Goal: Complete application form

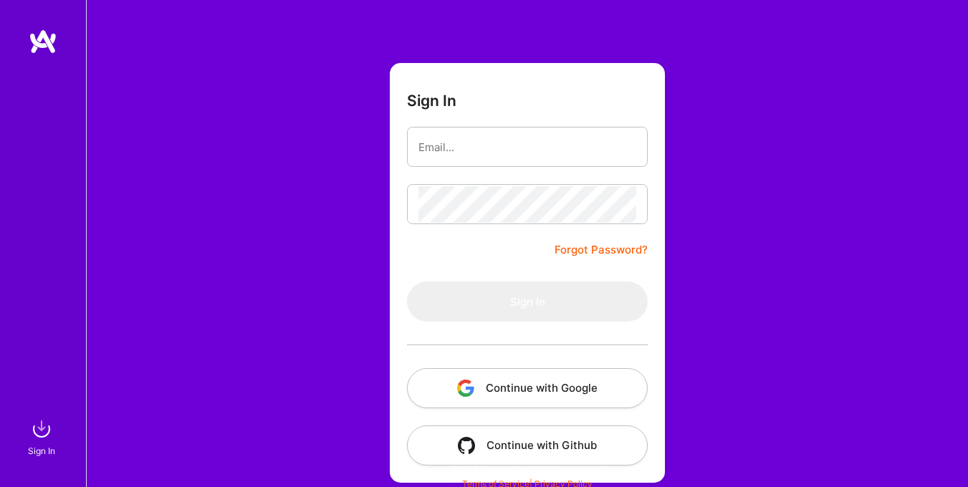
scroll to position [49, 0]
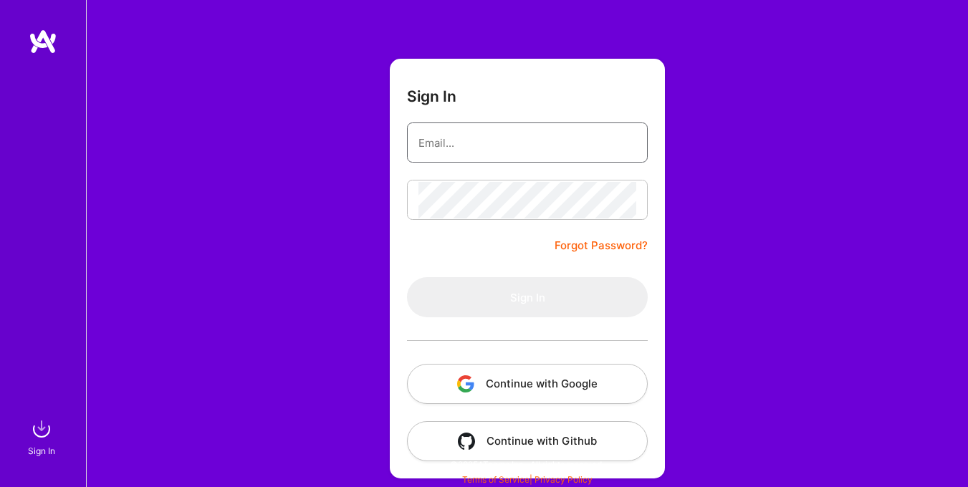
type input "jialimreyes@gmail.com"
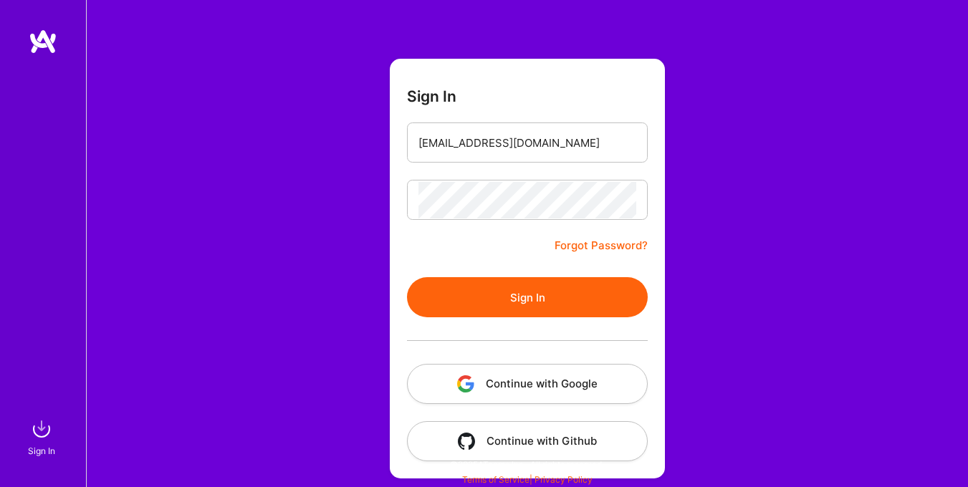
click at [479, 282] on button "Sign In" at bounding box center [527, 297] width 241 height 40
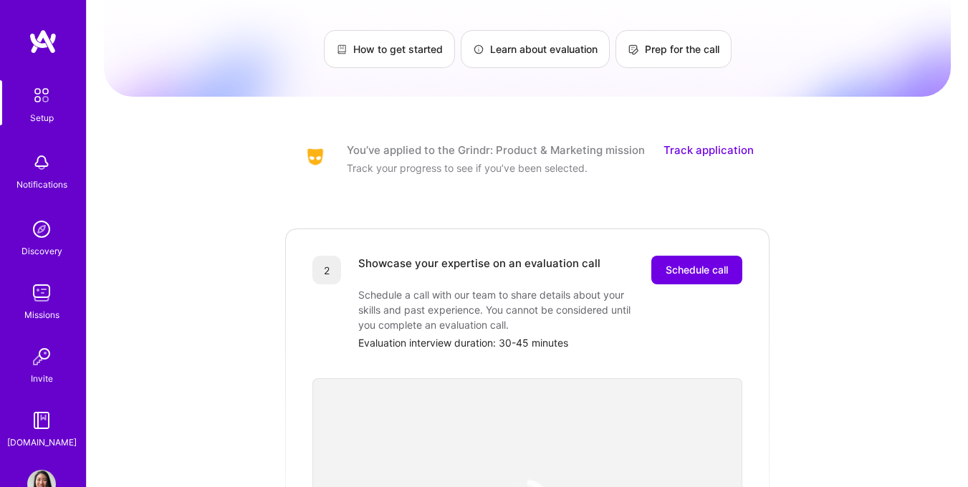
scroll to position [107, 0]
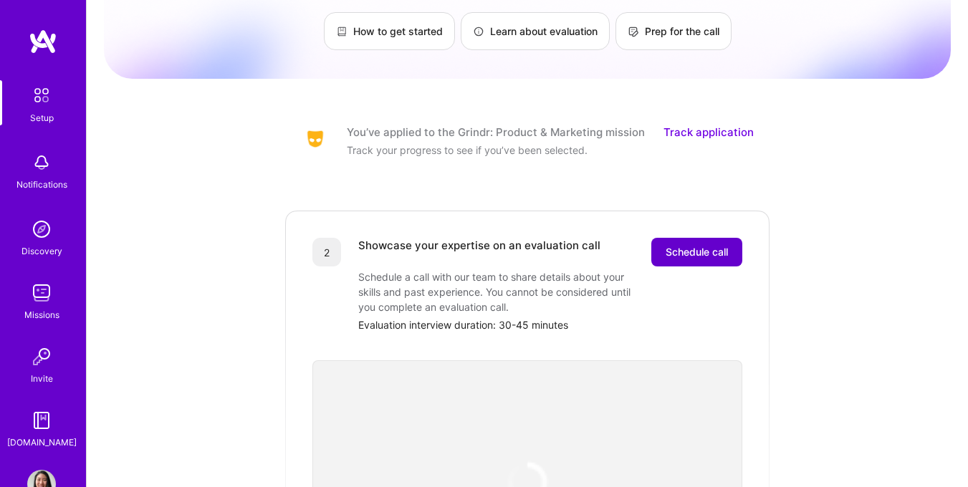
click at [705, 245] on span "Schedule call" at bounding box center [697, 252] width 62 height 14
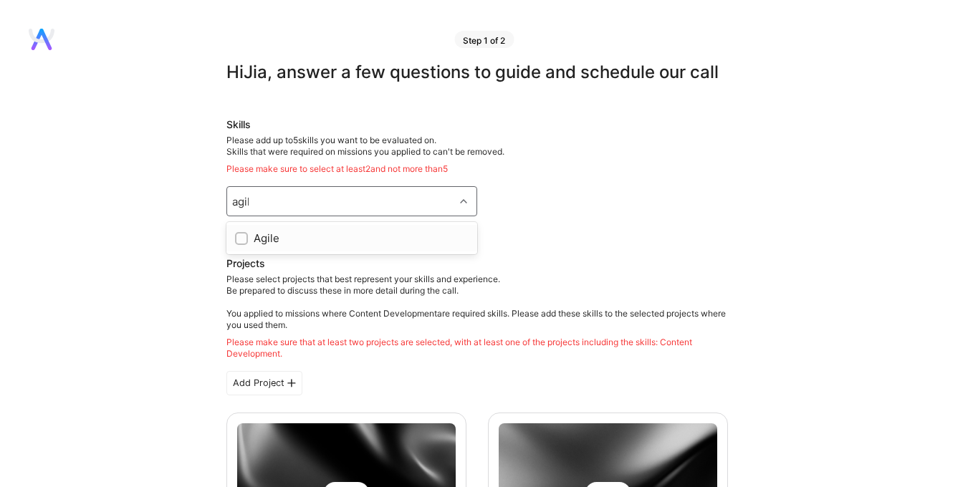
type input "agile"
click at [340, 234] on div "Agile" at bounding box center [352, 238] width 234 height 15
checkbox input "true"
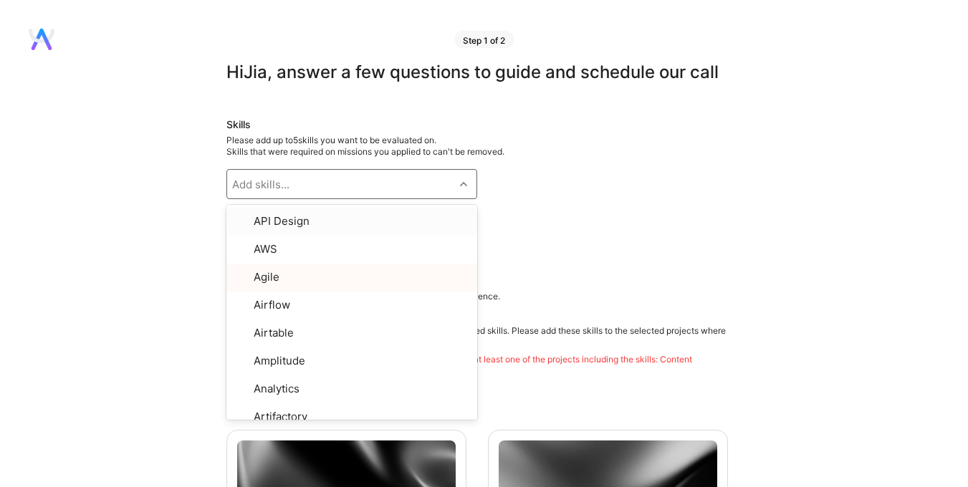
click at [264, 189] on div "Add skills..." at bounding box center [260, 184] width 57 height 15
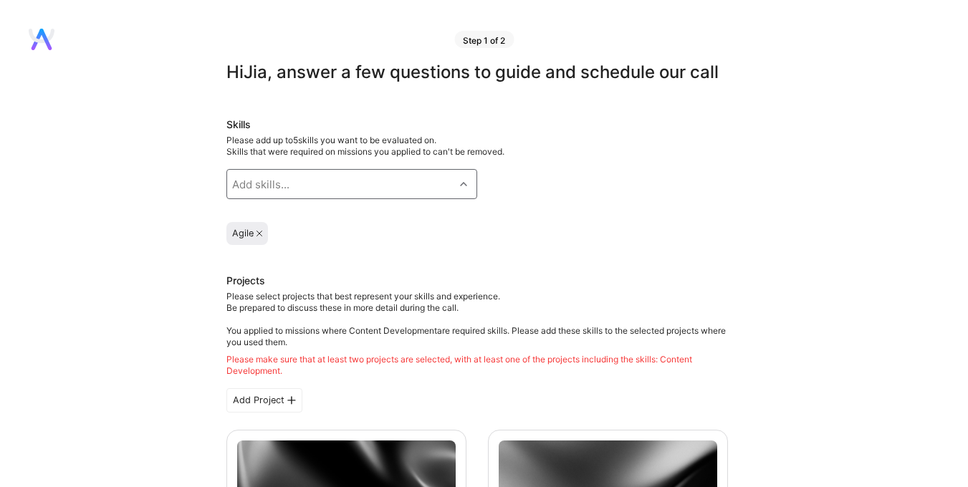
click at [264, 189] on div "Add skills..." at bounding box center [260, 184] width 57 height 15
type input "p"
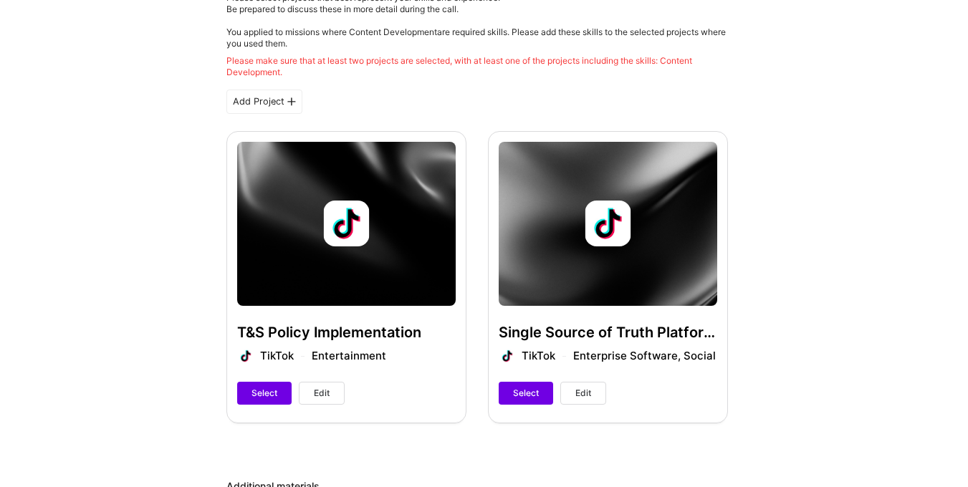
scroll to position [395, 0]
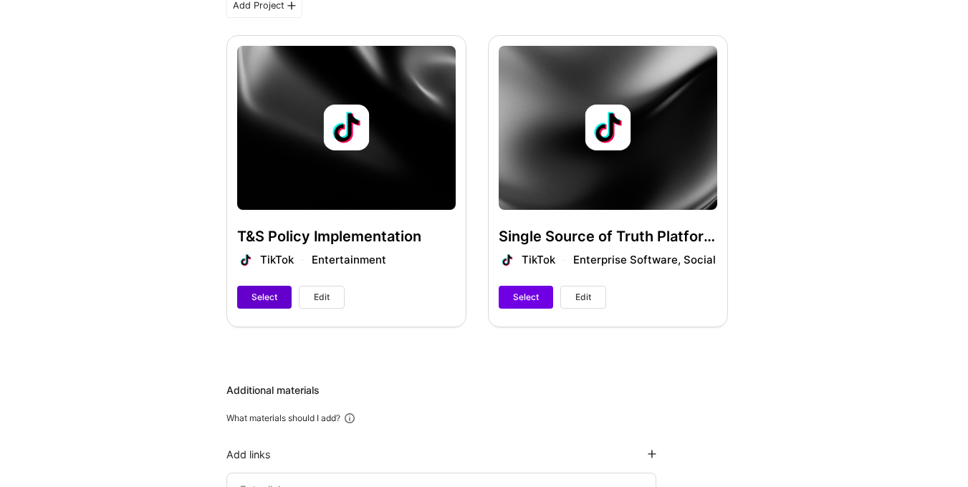
click at [267, 297] on span "Select" at bounding box center [265, 297] width 26 height 13
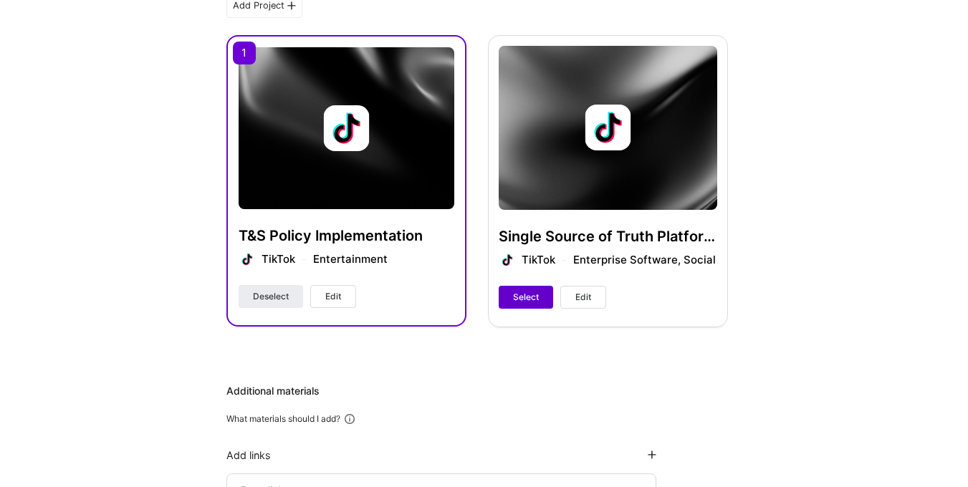
click at [513, 300] on span "Select" at bounding box center [526, 297] width 26 height 13
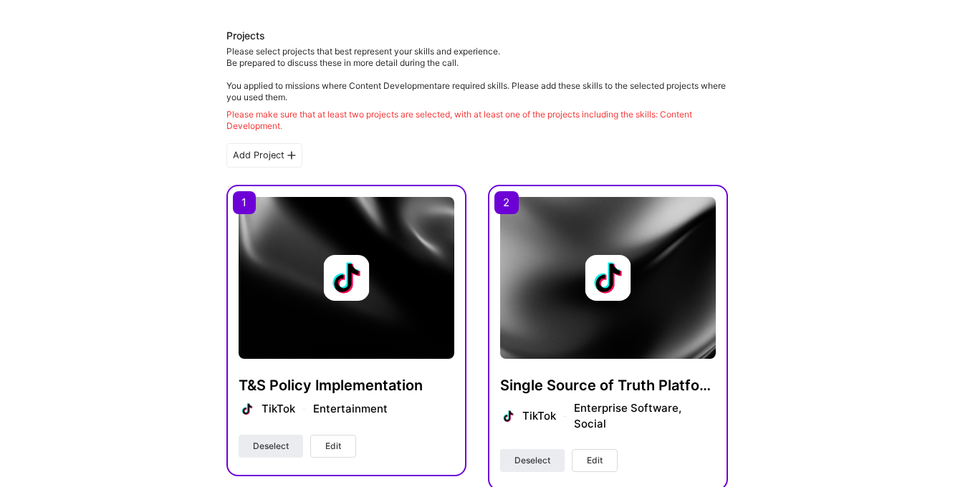
scroll to position [0, 0]
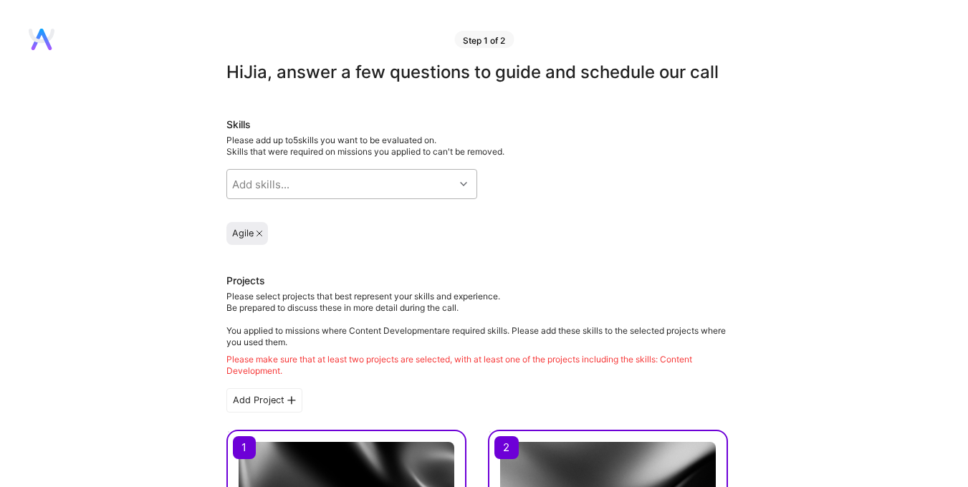
click at [267, 202] on div "Skills Please add up to 5 skills you want to be evaluated on. Skills that were …" at bounding box center [477, 182] width 502 height 128
click at [254, 191] on div "Add skills..." at bounding box center [260, 184] width 57 height 15
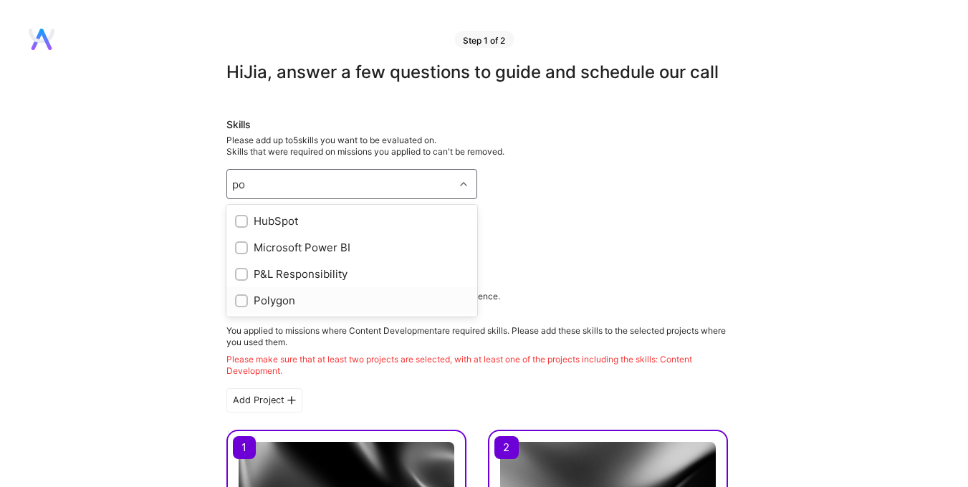
type input "p"
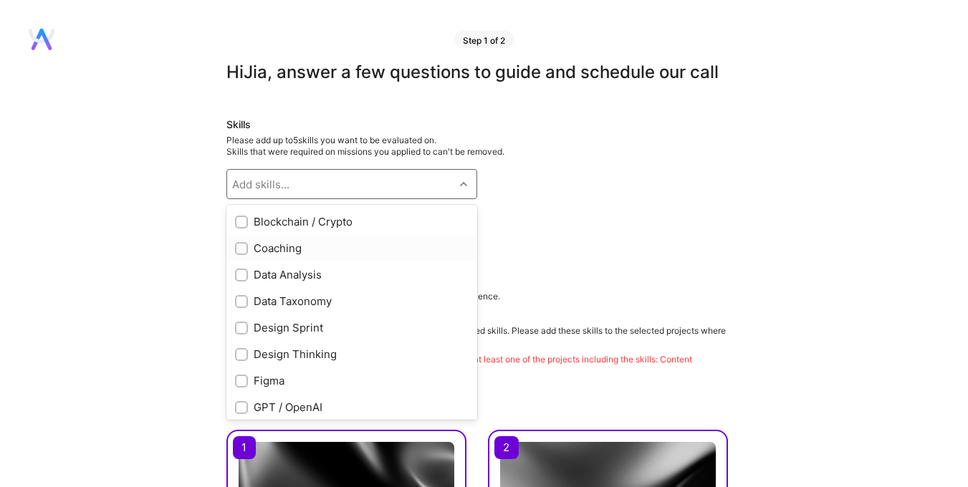
scroll to position [294, 0]
click at [324, 301] on div "Data Taxonomy" at bounding box center [352, 298] width 234 height 15
checkbox input "true"
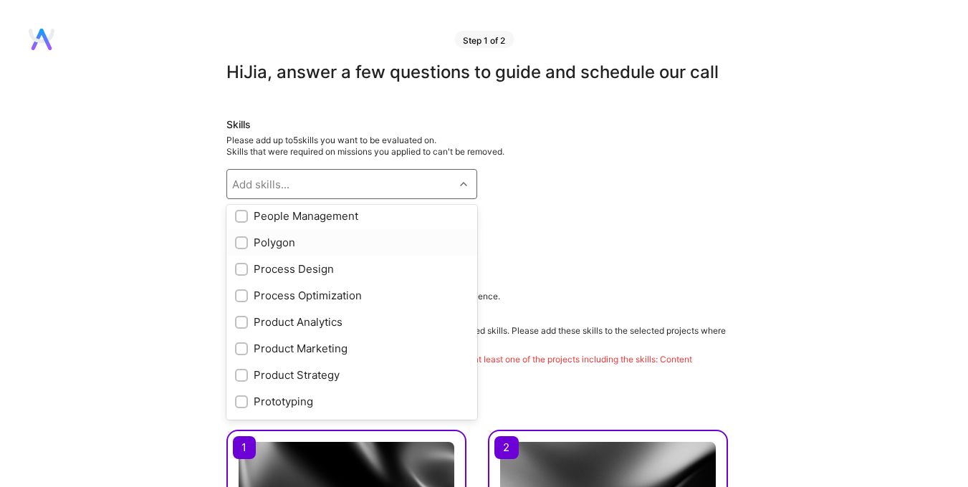
scroll to position [1187, 0]
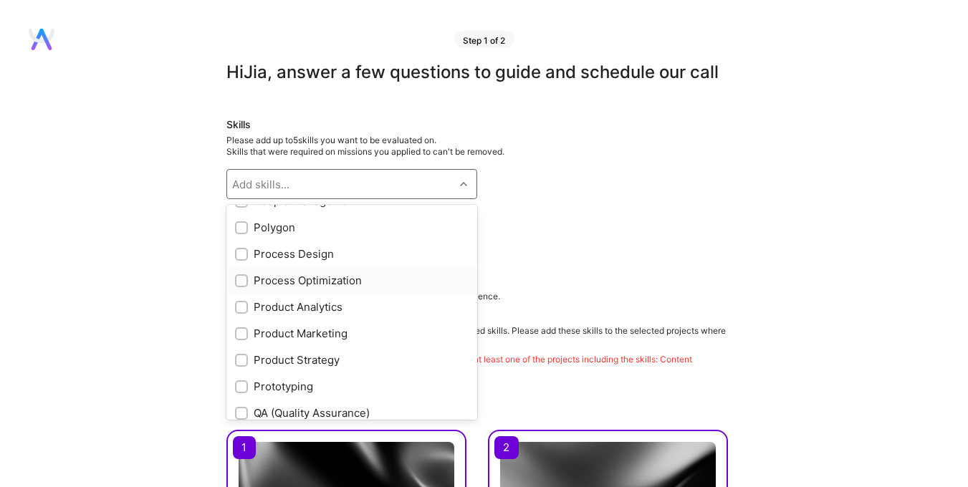
click at [303, 285] on div "Process Optimization" at bounding box center [352, 280] width 234 height 15
checkbox input "true"
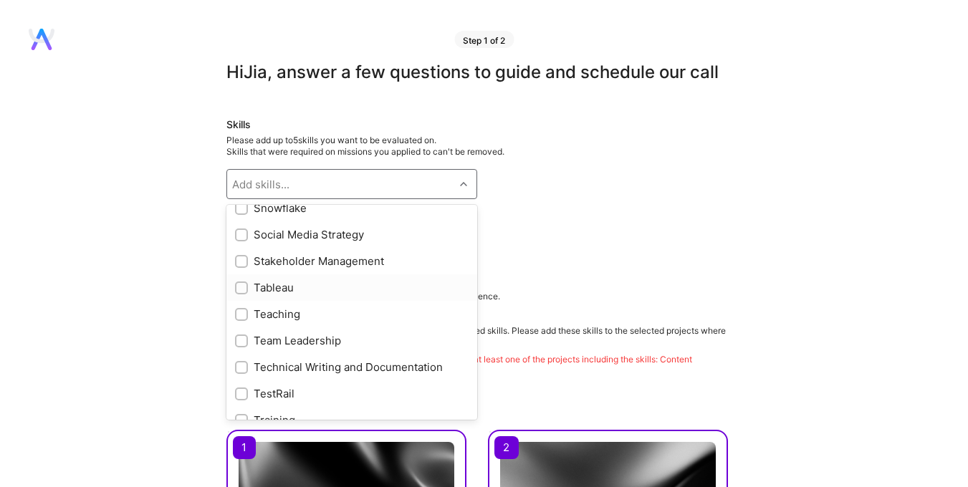
scroll to position [1659, 0]
click at [334, 258] on div "Stakeholder Management" at bounding box center [352, 259] width 234 height 15
checkbox input "true"
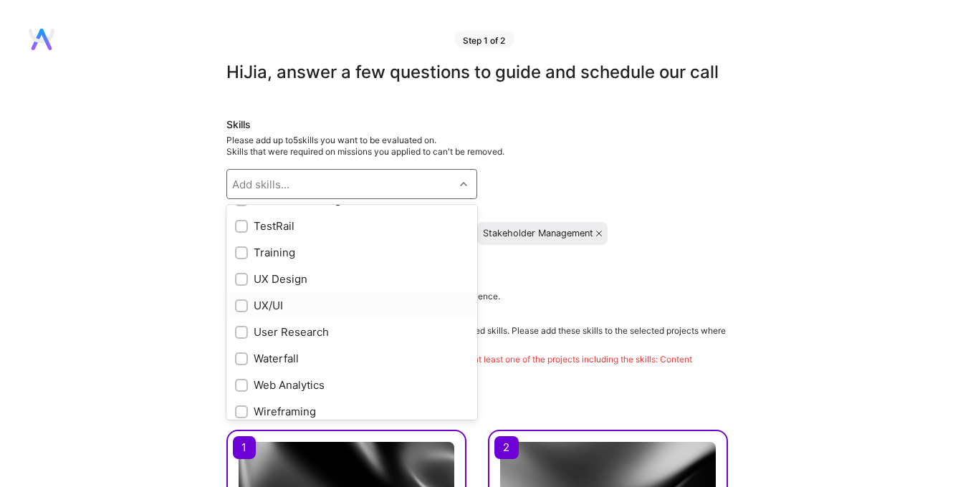
scroll to position [1859, 0]
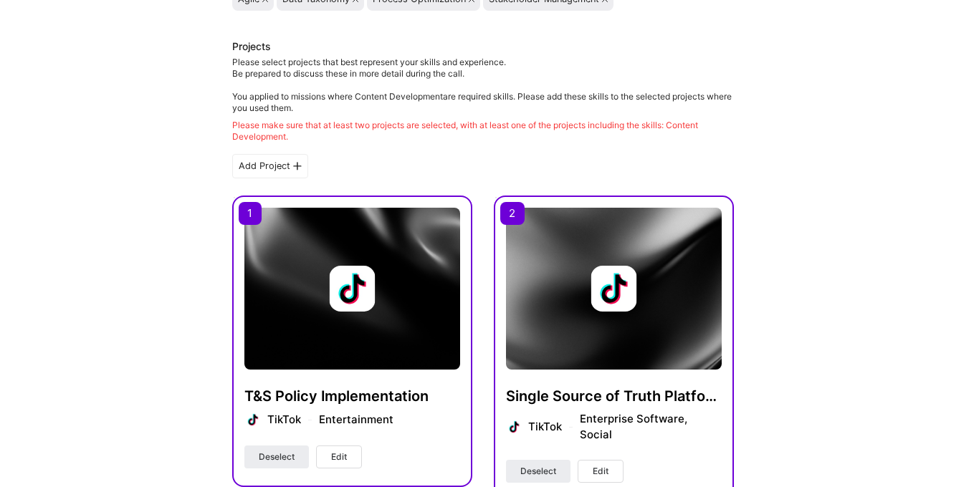
scroll to position [231, 0]
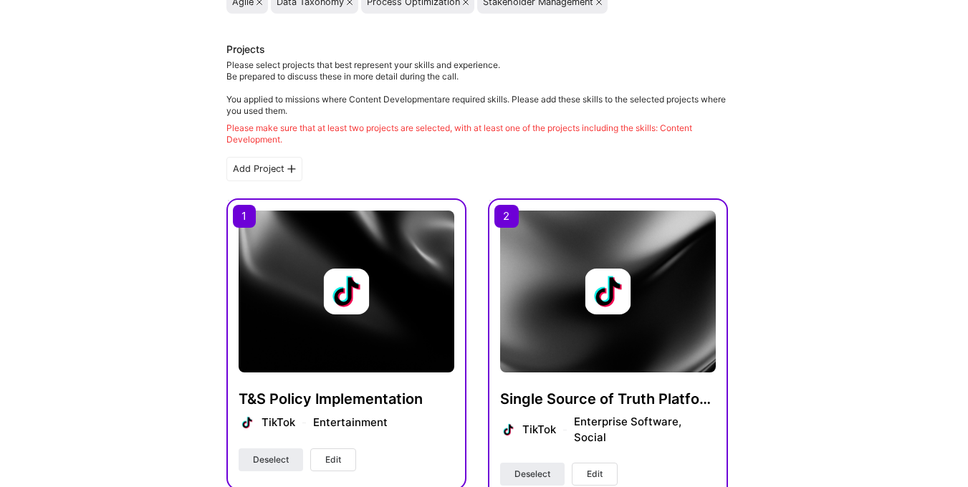
click at [240, 177] on div "Add Project" at bounding box center [264, 169] width 76 height 24
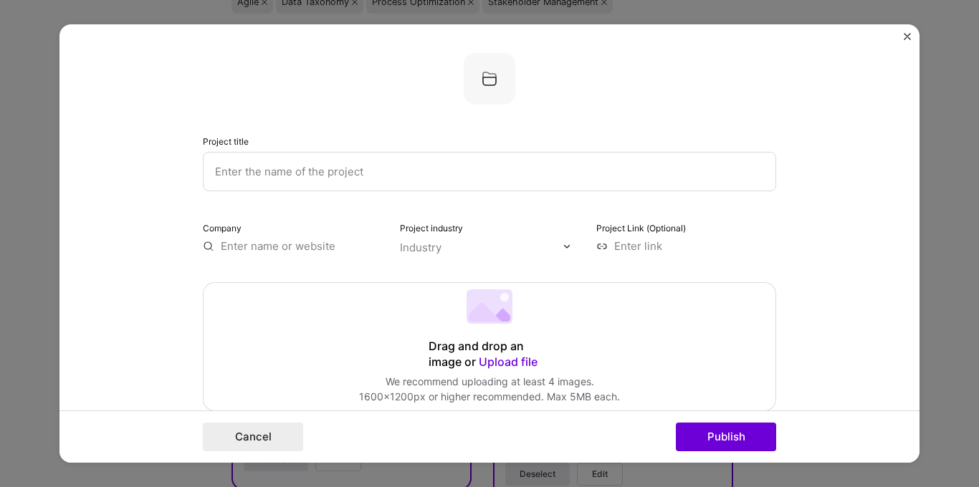
click at [401, 183] on input "text" at bounding box center [489, 171] width 573 height 39
type input "UGC Usage Policy"
click at [231, 245] on input "text" at bounding box center [293, 246] width 180 height 15
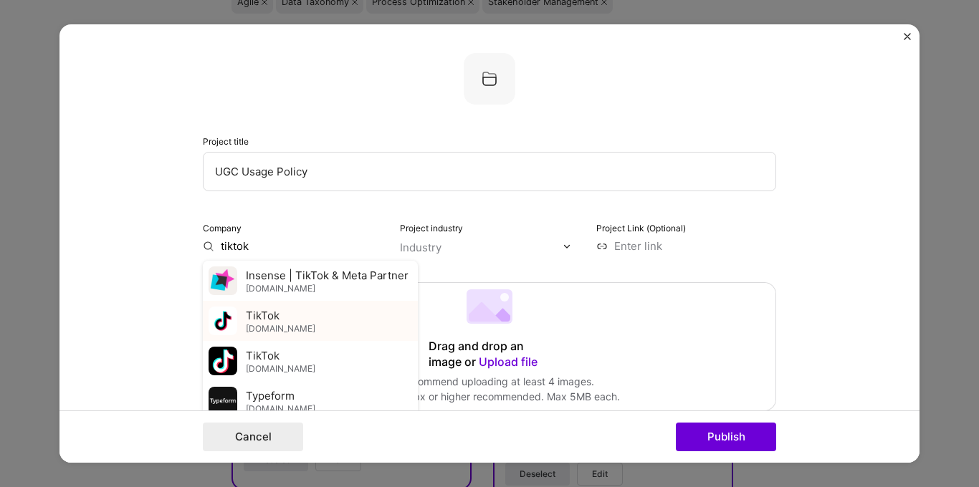
click at [292, 322] on div "TikTok [DOMAIN_NAME]" at bounding box center [310, 321] width 215 height 40
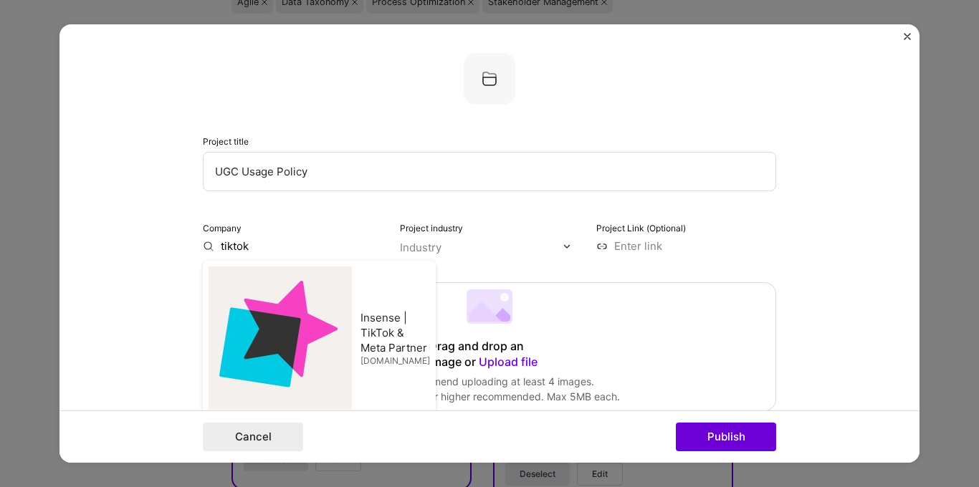
type input "TikTok"
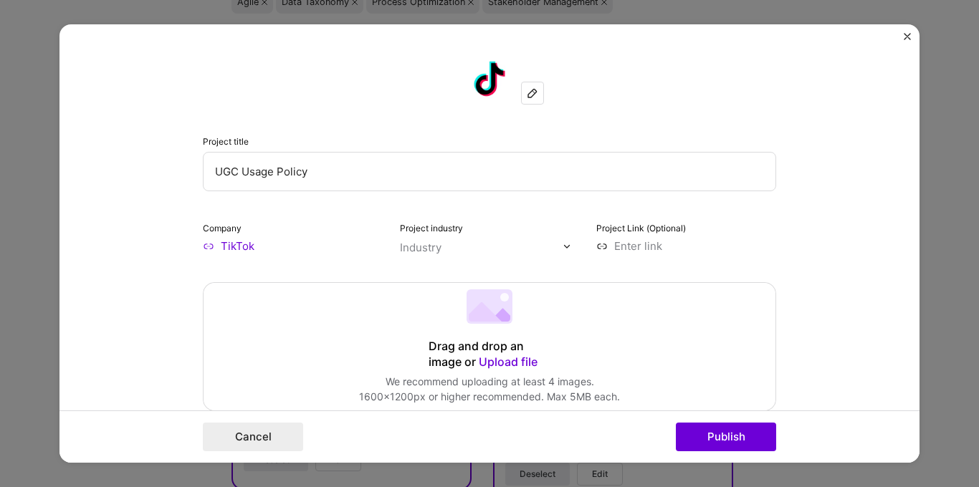
click at [411, 247] on div "Industry" at bounding box center [421, 247] width 42 height 15
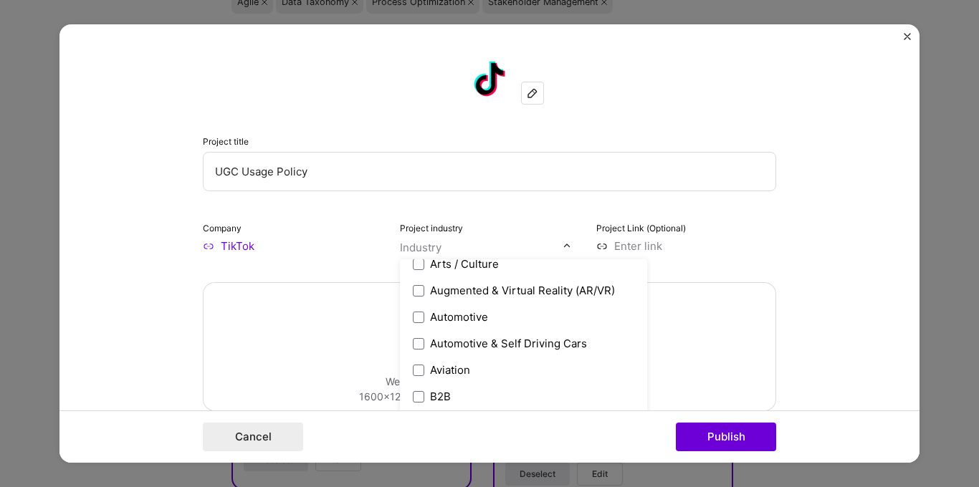
scroll to position [282, 0]
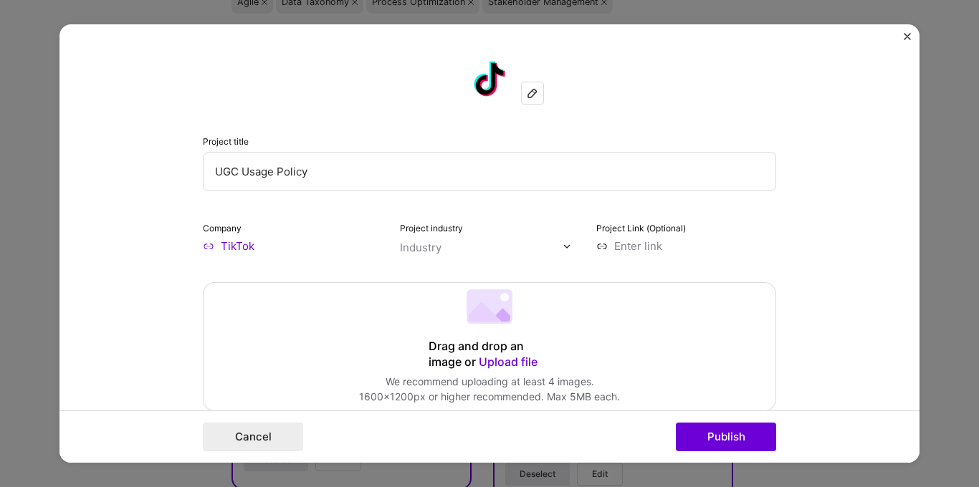
click at [908, 36] on img "Close" at bounding box center [907, 36] width 7 height 7
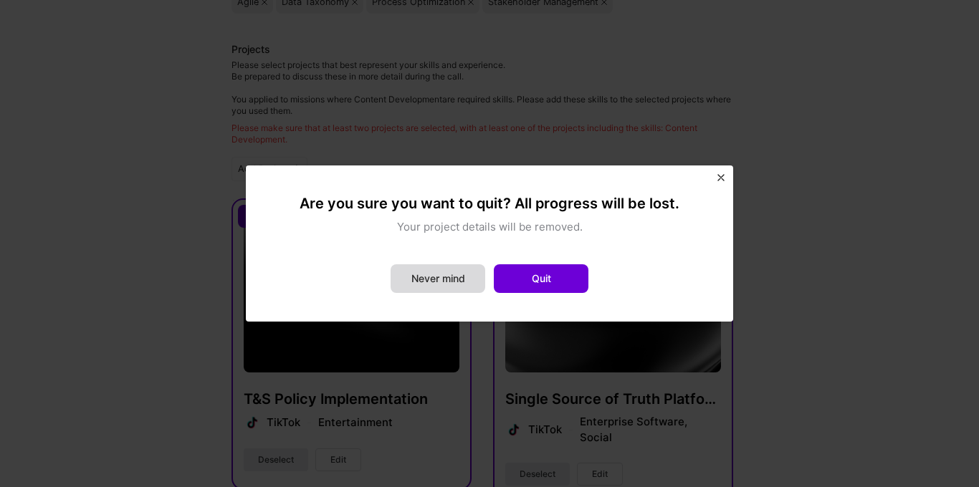
click at [436, 283] on button "Never mind" at bounding box center [438, 278] width 95 height 29
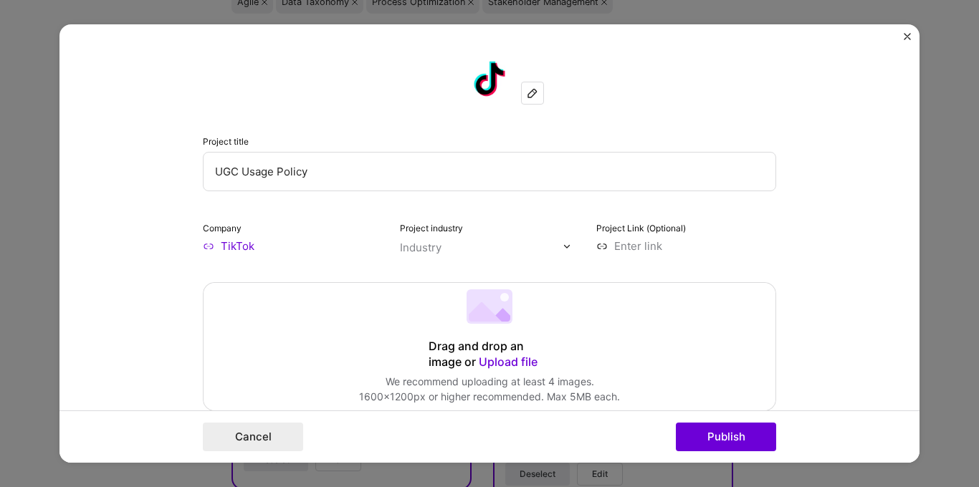
click at [421, 244] on div "Industry" at bounding box center [421, 247] width 42 height 15
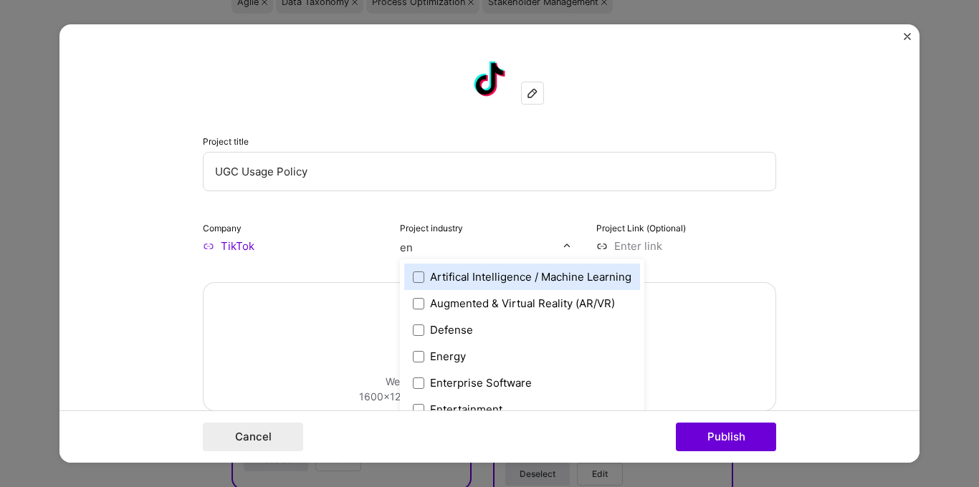
type input "ent"
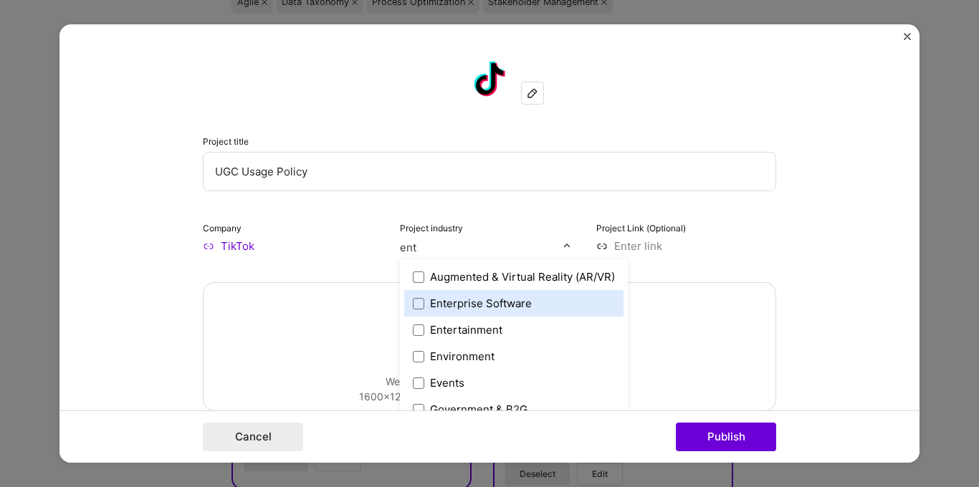
click at [419, 302] on label "Enterprise Software" at bounding box center [514, 303] width 202 height 15
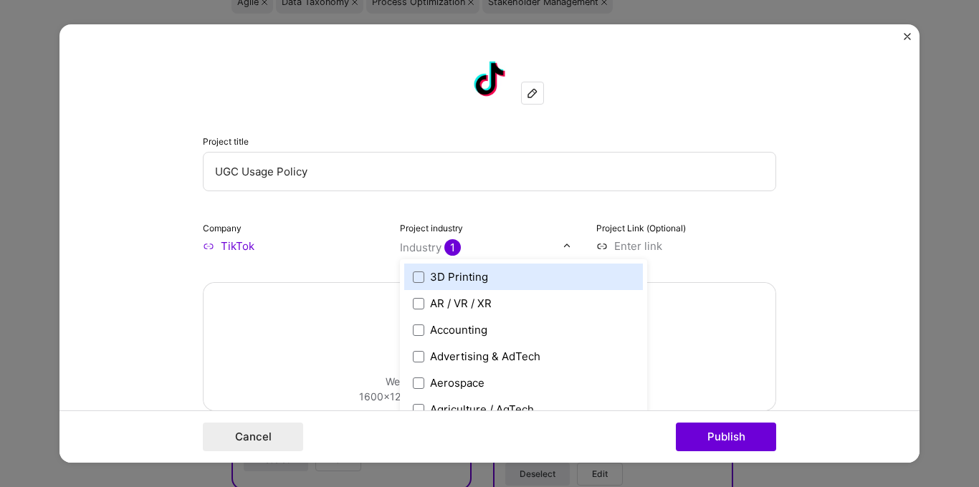
click at [788, 226] on form "Project title UGC Usage Policy Company TikTok Project industry option Enterpris…" at bounding box center [489, 243] width 860 height 439
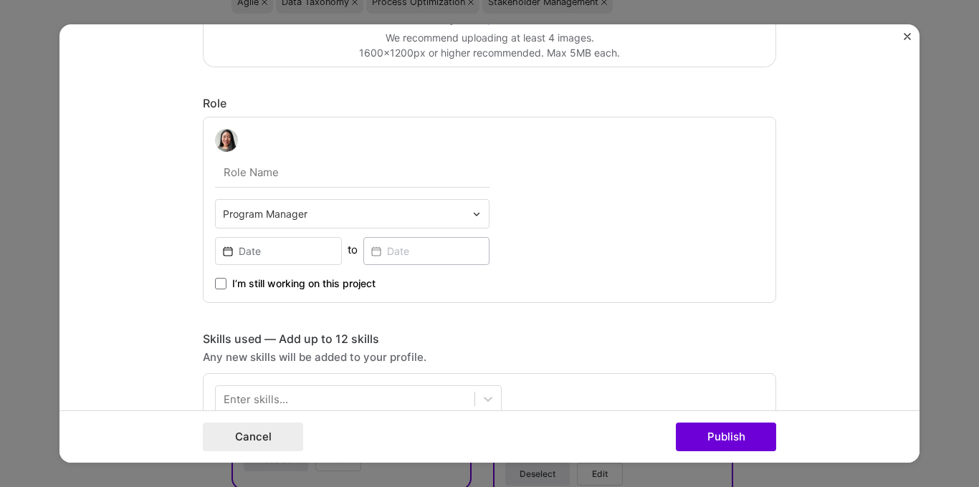
scroll to position [345, 0]
click at [254, 166] on input "text" at bounding box center [352, 172] width 274 height 30
type input "Policy Implementation Manager"
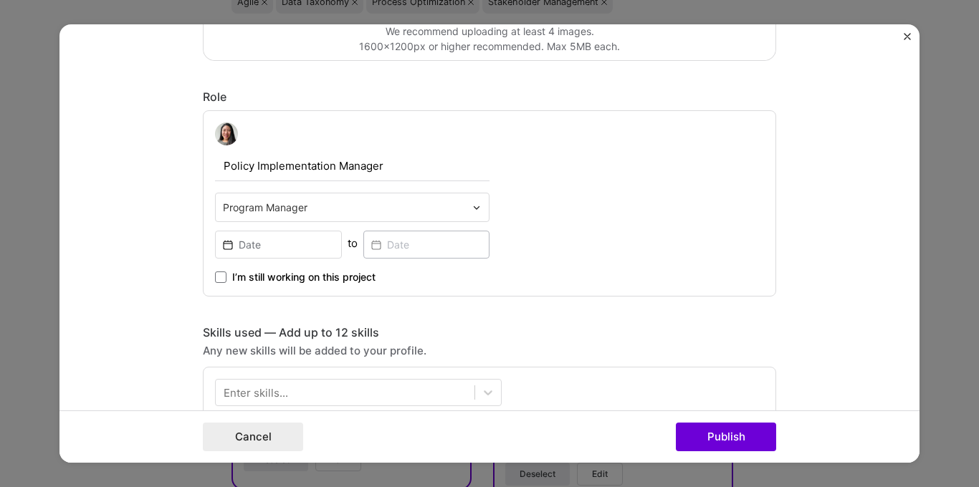
scroll to position [353, 0]
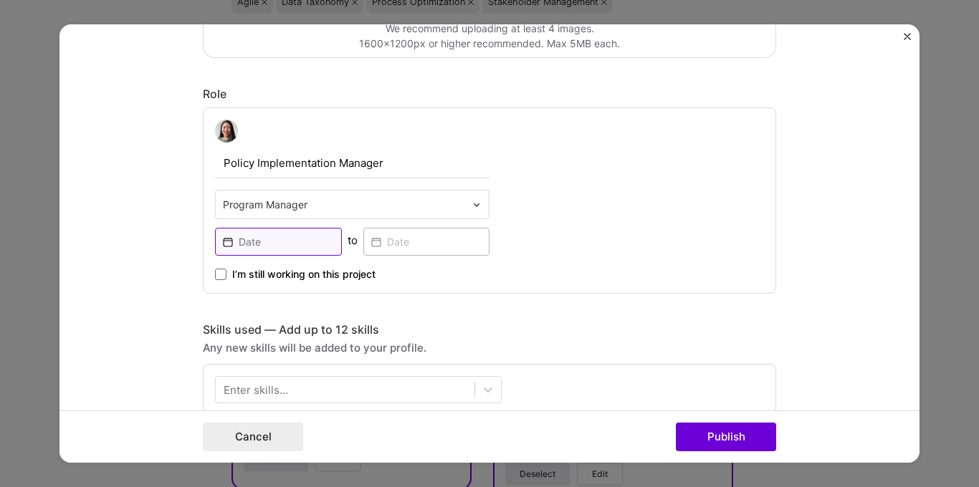
click at [254, 239] on input at bounding box center [278, 242] width 127 height 28
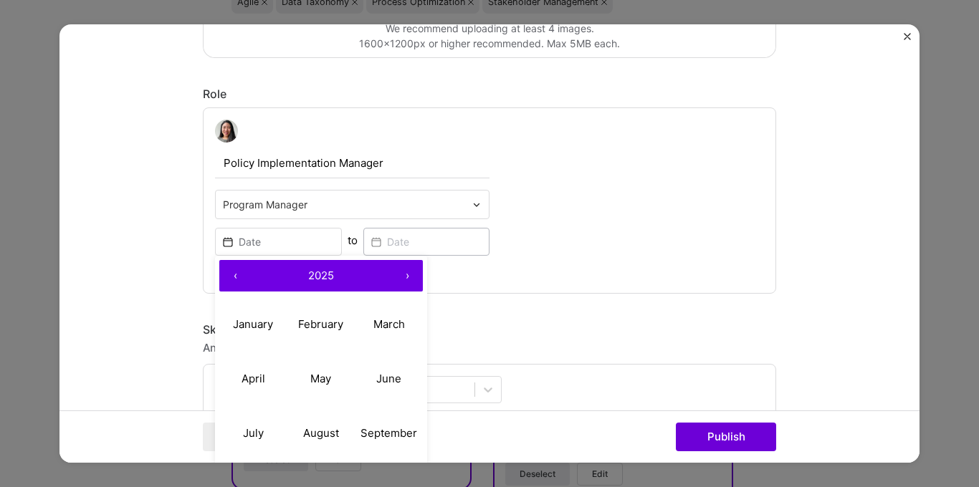
click at [228, 279] on button "‹" at bounding box center [235, 276] width 32 height 32
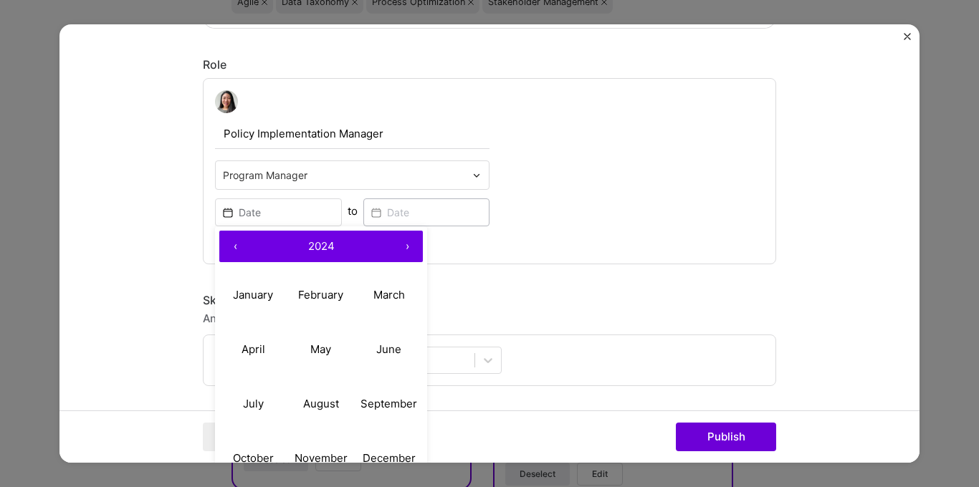
scroll to position [399, 0]
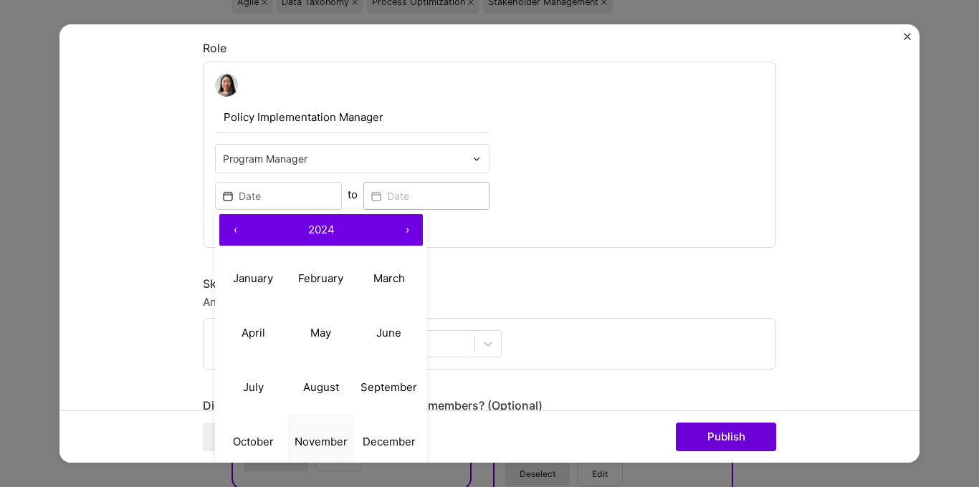
click at [312, 448] on button "November" at bounding box center [321, 442] width 68 height 54
type input "[DATE]"
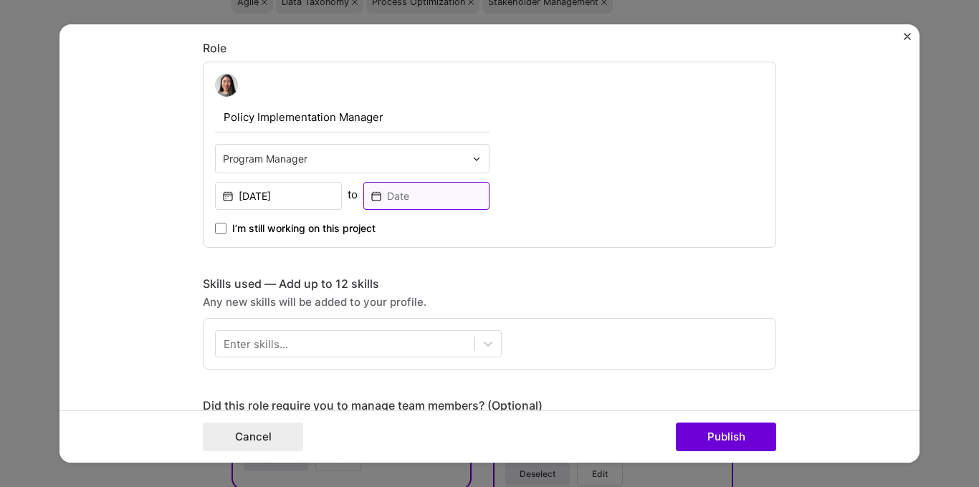
click at [401, 192] on input at bounding box center [426, 196] width 127 height 28
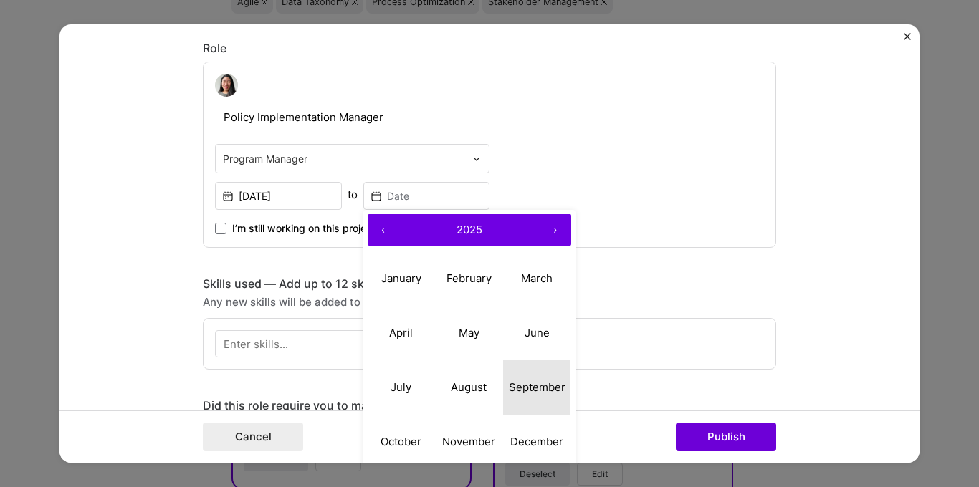
drag, startPoint x: 510, startPoint y: 385, endPoint x: 464, endPoint y: 364, distance: 49.7
click at [510, 385] on abbr "September" at bounding box center [537, 388] width 57 height 14
type input "[DATE]"
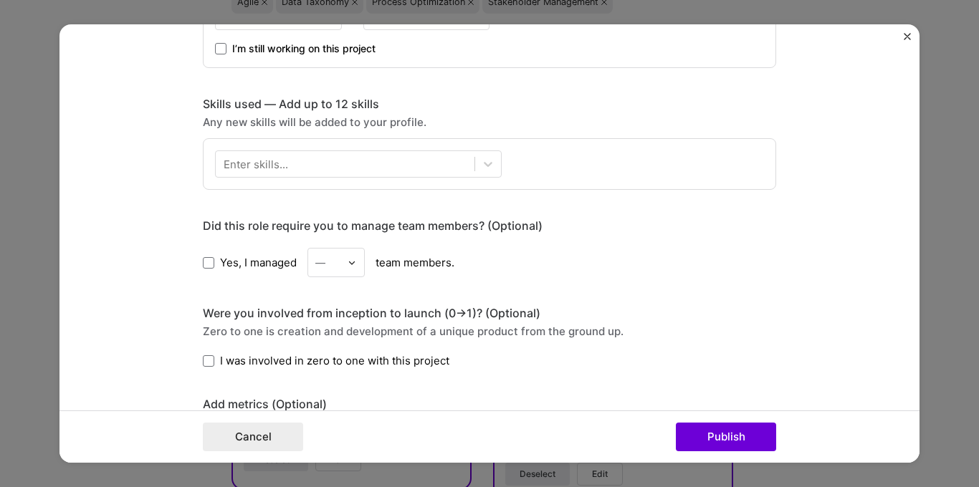
scroll to position [594, 0]
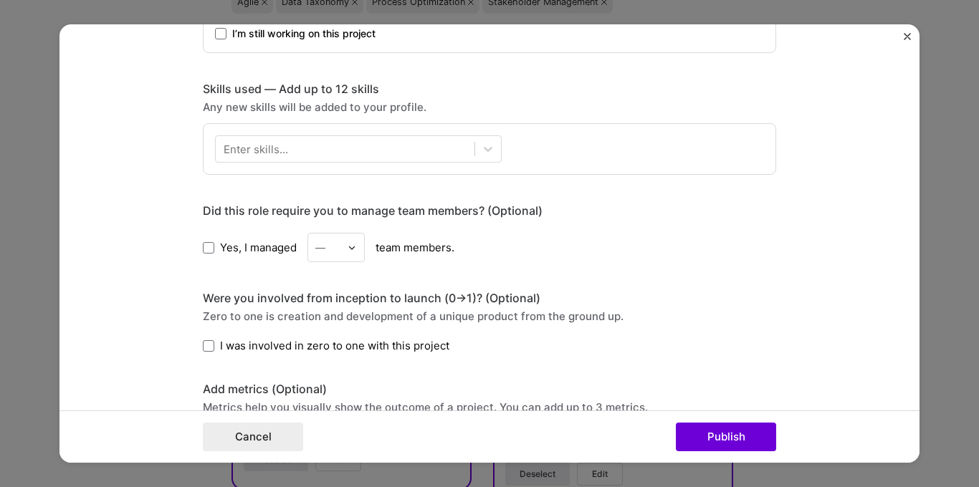
click at [244, 149] on div "Enter skills..." at bounding box center [256, 149] width 64 height 15
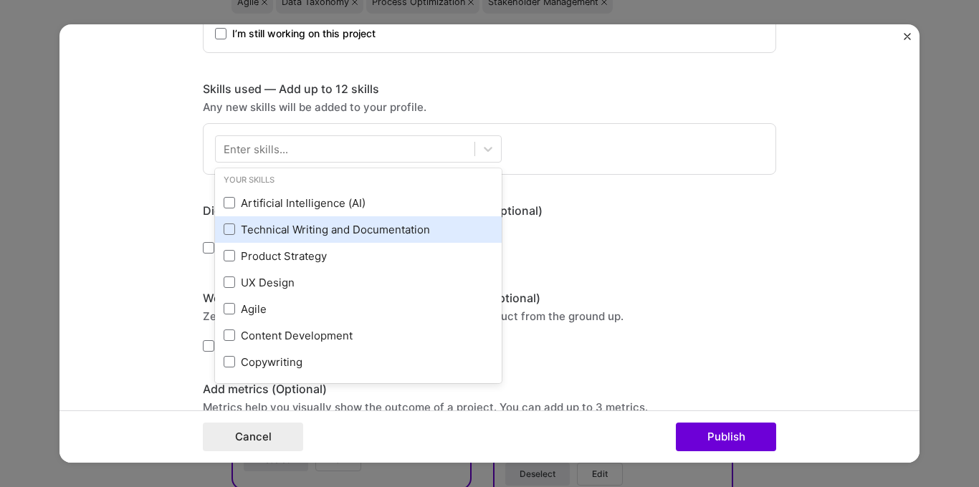
scroll to position [9, 0]
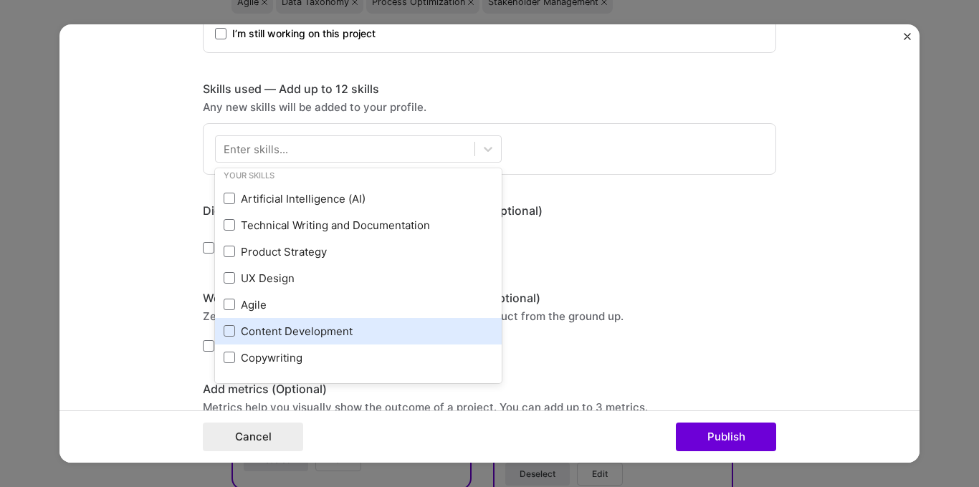
click at [312, 340] on div "Content Development" at bounding box center [358, 331] width 287 height 27
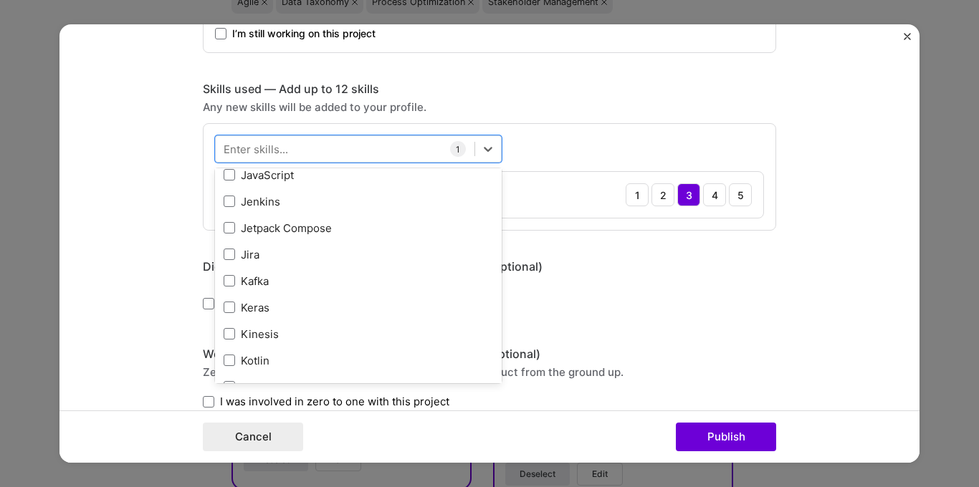
scroll to position [4628, 0]
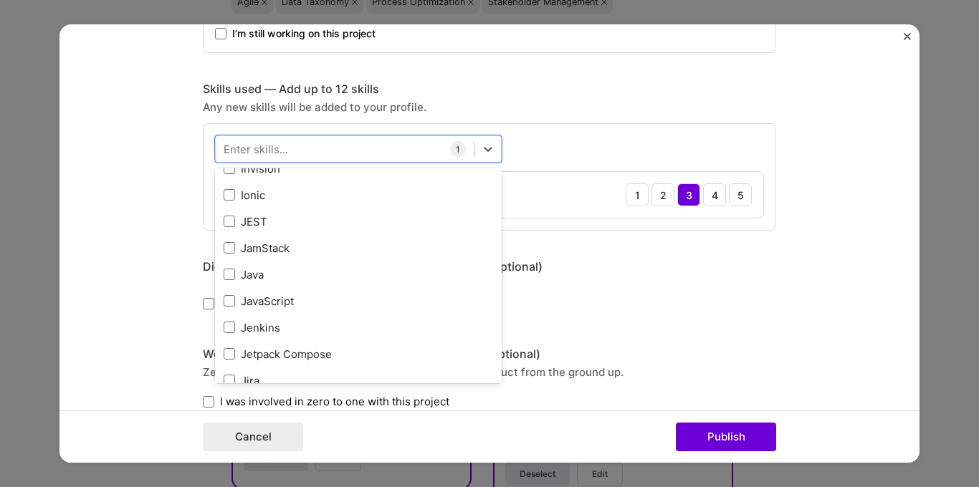
click at [120, 181] on form "Project title UGC Usage Policy Company TikTok Project industry Industry 1 Proje…" at bounding box center [489, 243] width 860 height 439
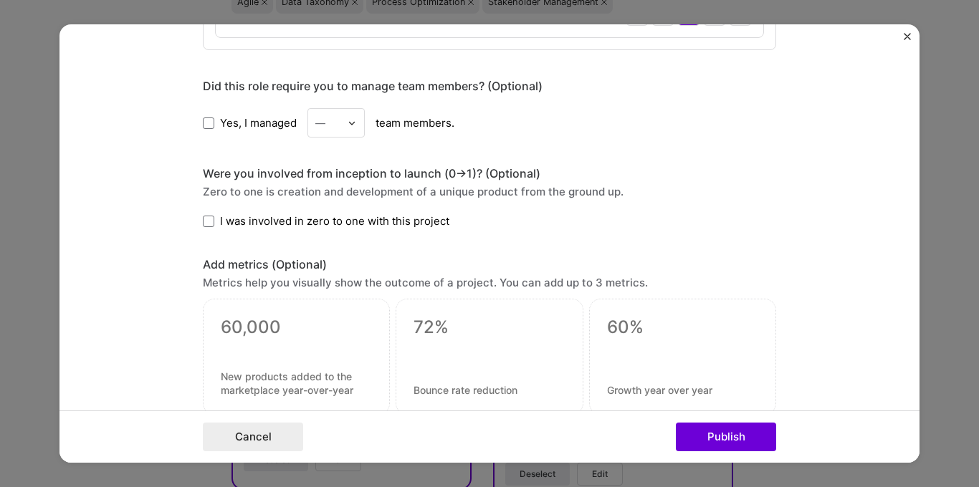
scroll to position [812, 0]
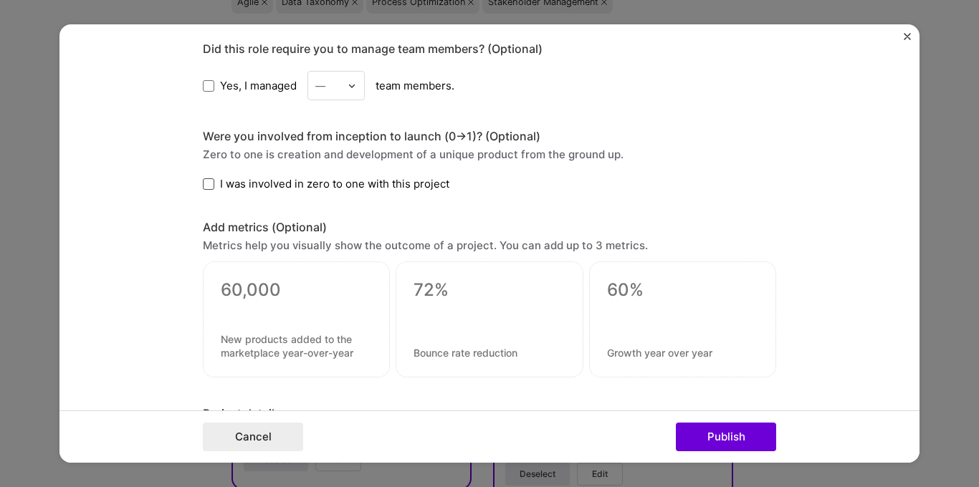
click at [203, 187] on span at bounding box center [208, 183] width 11 height 11
click at [0, 0] on input "I was involved in zero to one with this project" at bounding box center [0, 0] width 0 height 0
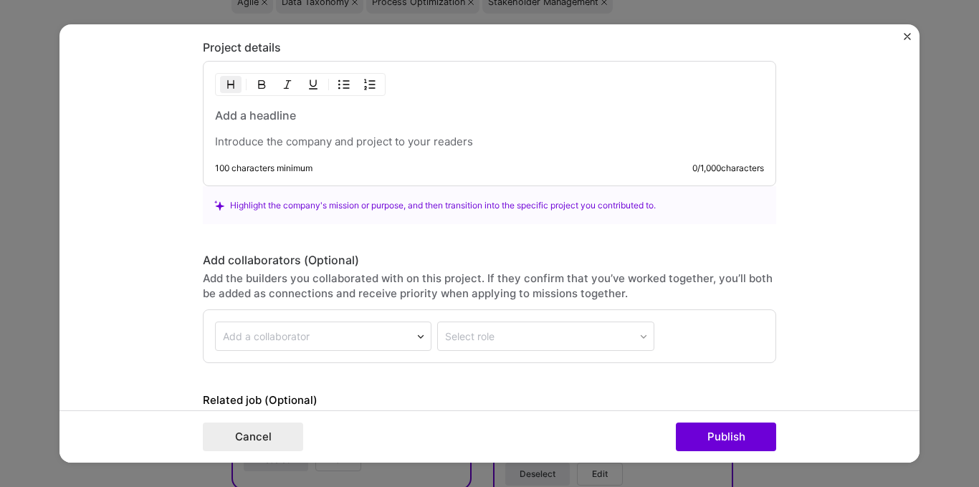
scroll to position [1107, 0]
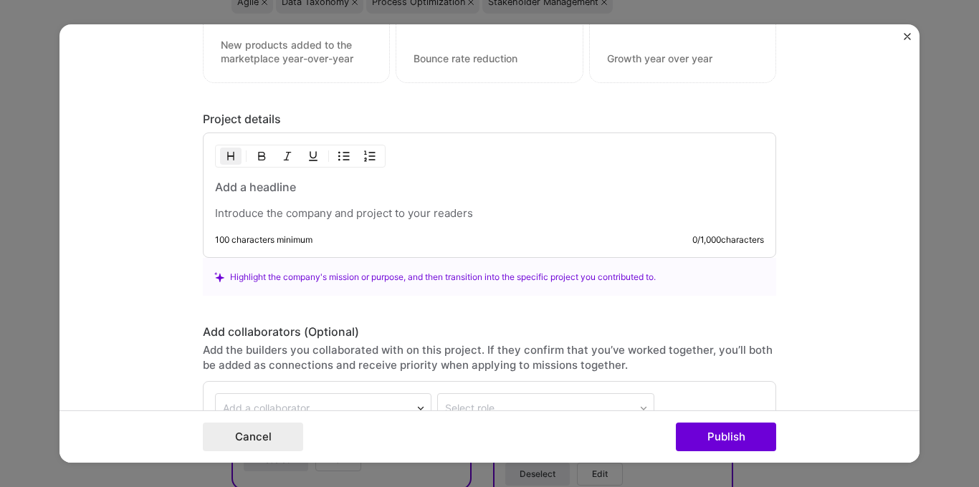
click at [236, 206] on p at bounding box center [489, 213] width 549 height 14
click at [226, 193] on h3 at bounding box center [489, 187] width 549 height 16
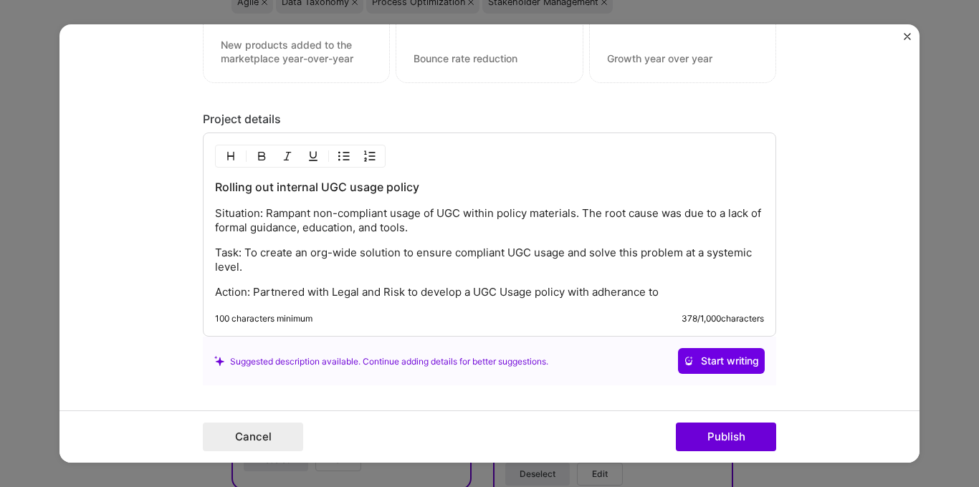
click at [613, 287] on p "Action: Partnered with Legal and Risk to develop a UGC Usage policy with adhera…" at bounding box center [489, 292] width 549 height 14
click at [677, 293] on p "Action: Partnered with Legal and Risk to develop a UGC Usage policy with adhere…" at bounding box center [489, 292] width 549 height 14
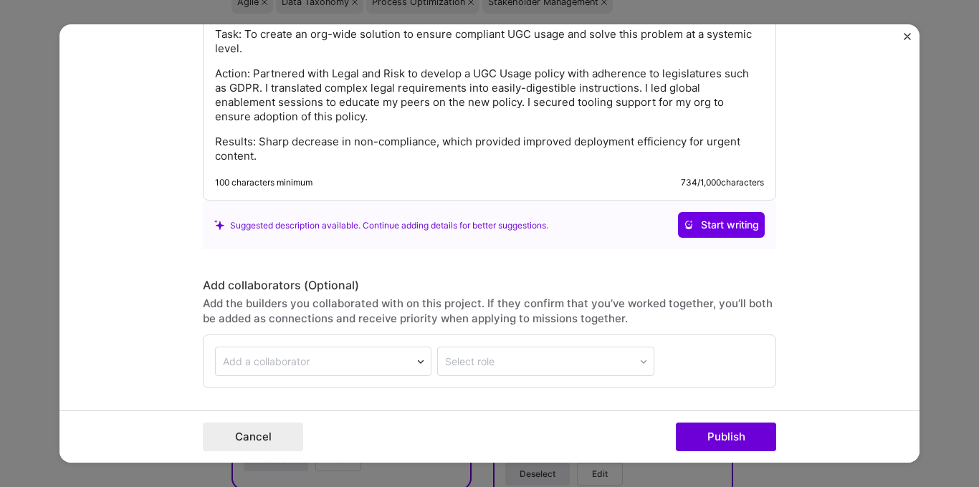
scroll to position [1326, 0]
click at [696, 230] on span "Start writing" at bounding box center [721, 224] width 75 height 14
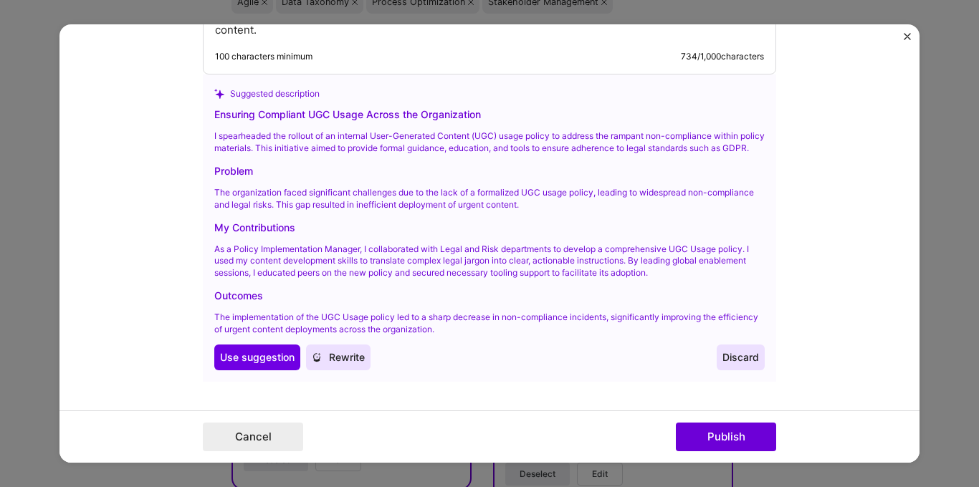
scroll to position [1452, 0]
click at [226, 364] on span "Use suggestion" at bounding box center [257, 357] width 75 height 14
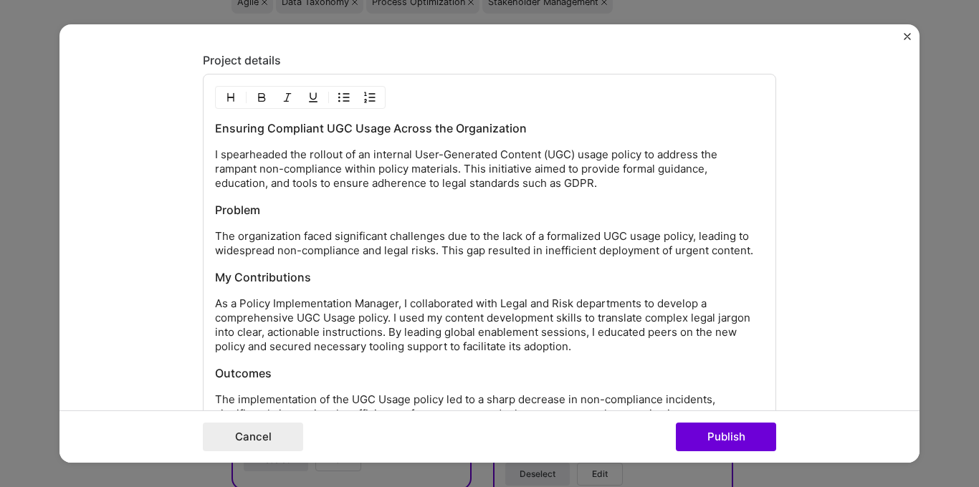
scroll to position [1168, 0]
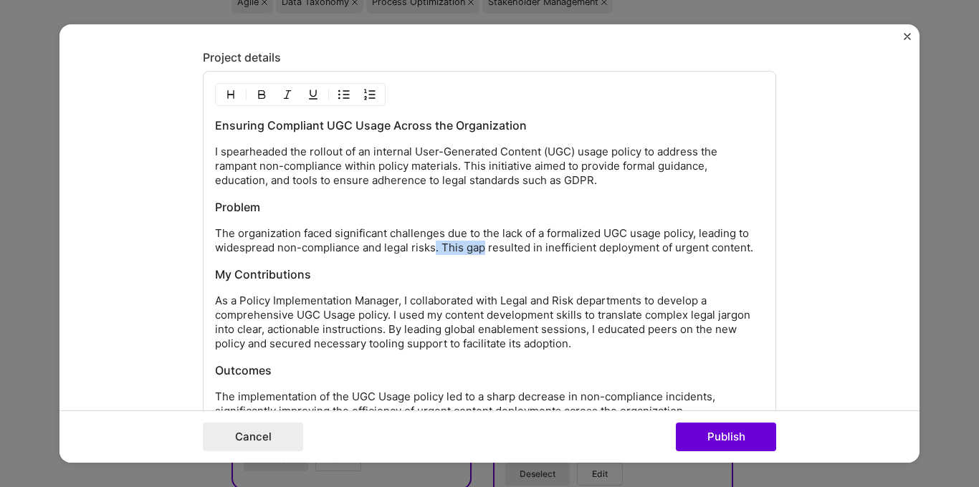
drag, startPoint x: 429, startPoint y: 247, endPoint x: 477, endPoint y: 250, distance: 47.4
click at [477, 250] on p "The organization faced significant challenges due to the lack of a formalized U…" at bounding box center [489, 240] width 549 height 29
click at [431, 251] on p "The organization faced significant challenges due to the lack of a formalized U…" at bounding box center [489, 240] width 549 height 29
drag, startPoint x: 428, startPoint y: 247, endPoint x: 591, endPoint y: 249, distance: 163.4
click at [591, 249] on p "The organization faced significant challenges due to the lack of a formalized U…" at bounding box center [489, 240] width 549 height 29
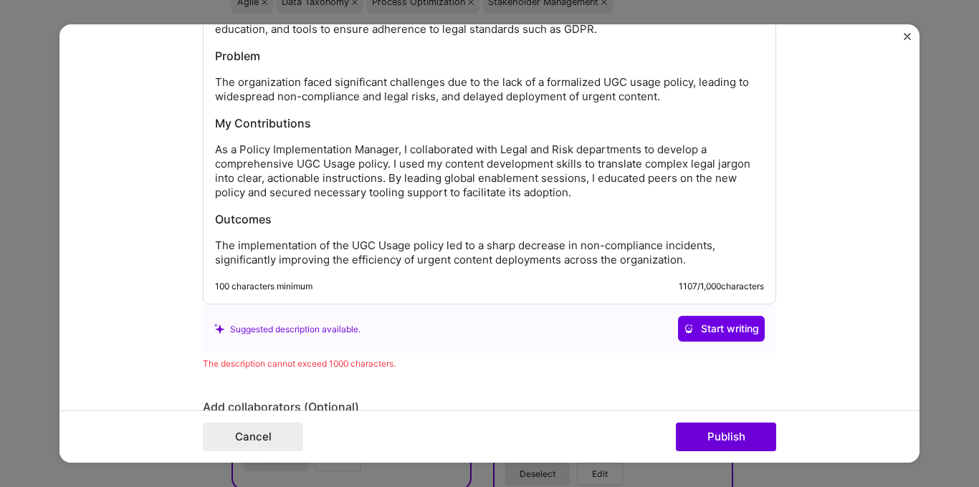
scroll to position [1323, 0]
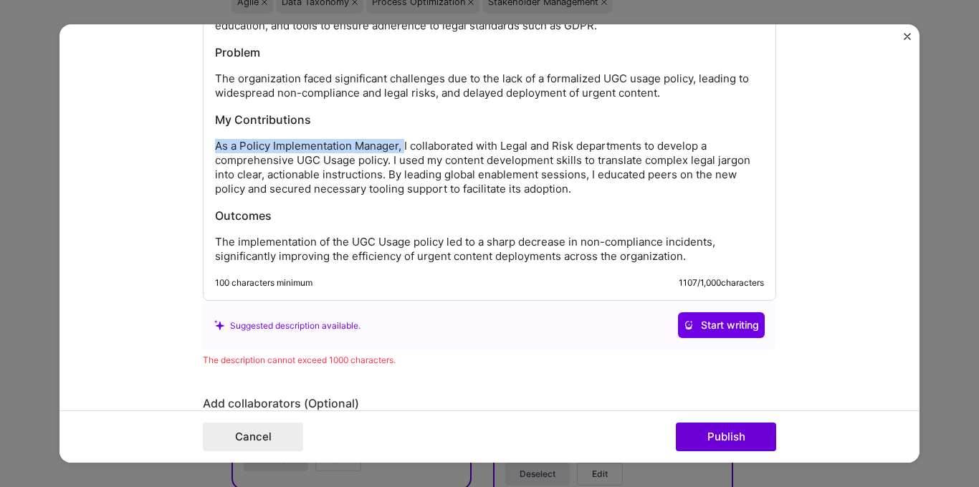
drag, startPoint x: 211, startPoint y: 143, endPoint x: 400, endPoint y: 149, distance: 188.6
click at [400, 149] on p "As a Policy Implementation Manager, I collaborated with Legal and Risk departme…" at bounding box center [489, 167] width 549 height 57
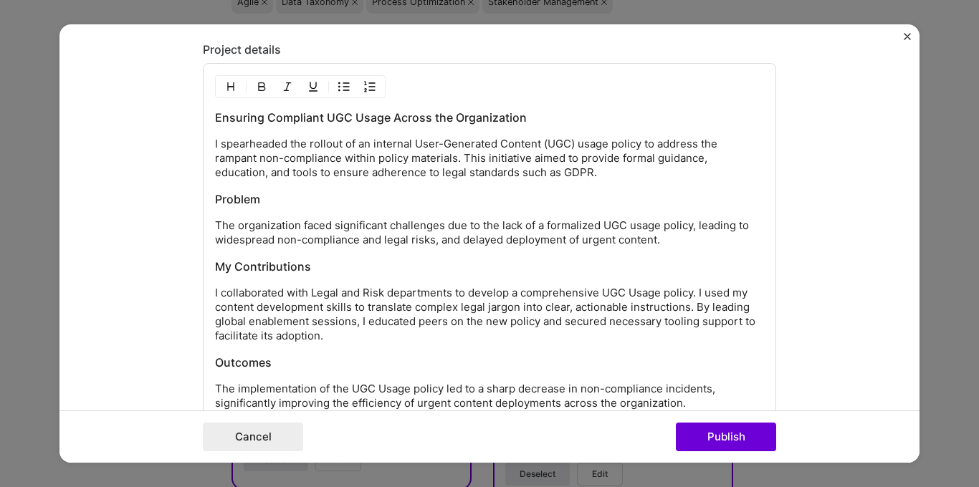
scroll to position [1179, 0]
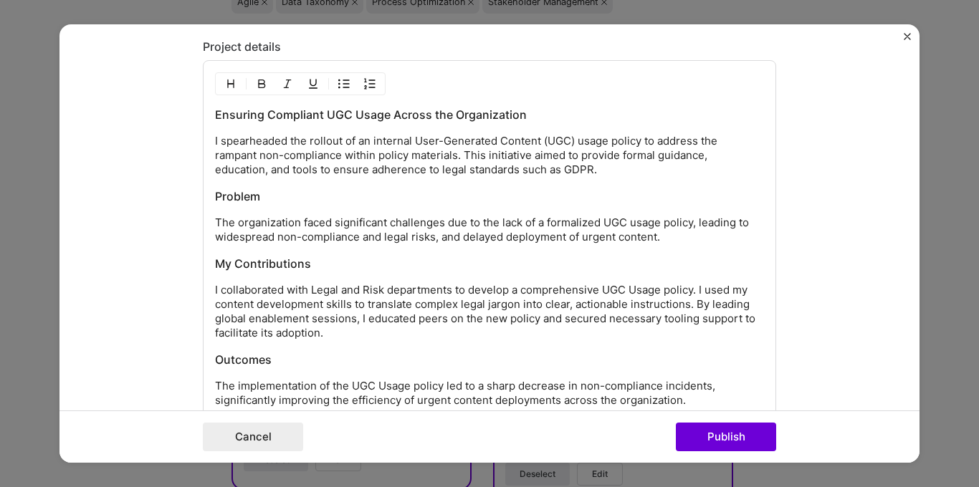
click at [422, 287] on p "I collaborated with Legal and Risk departments to develop a comprehensive UGC U…" at bounding box center [489, 311] width 549 height 57
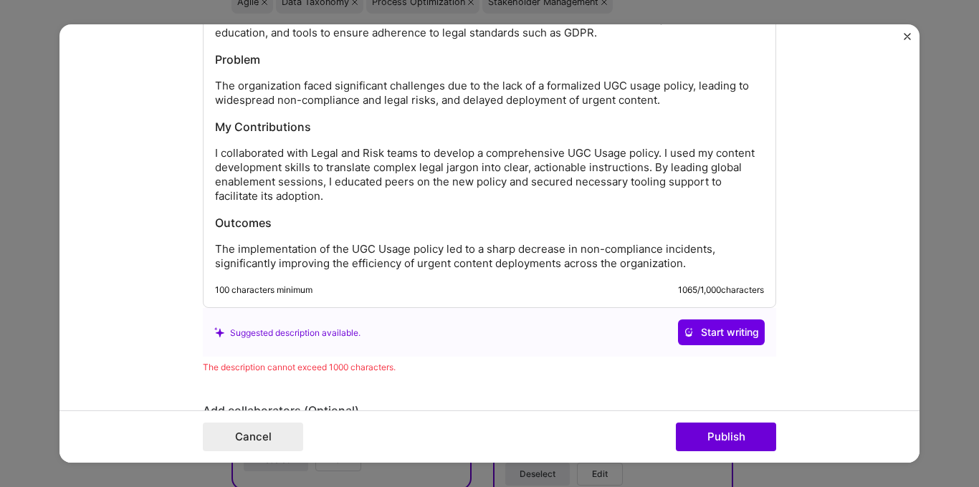
scroll to position [1317, 0]
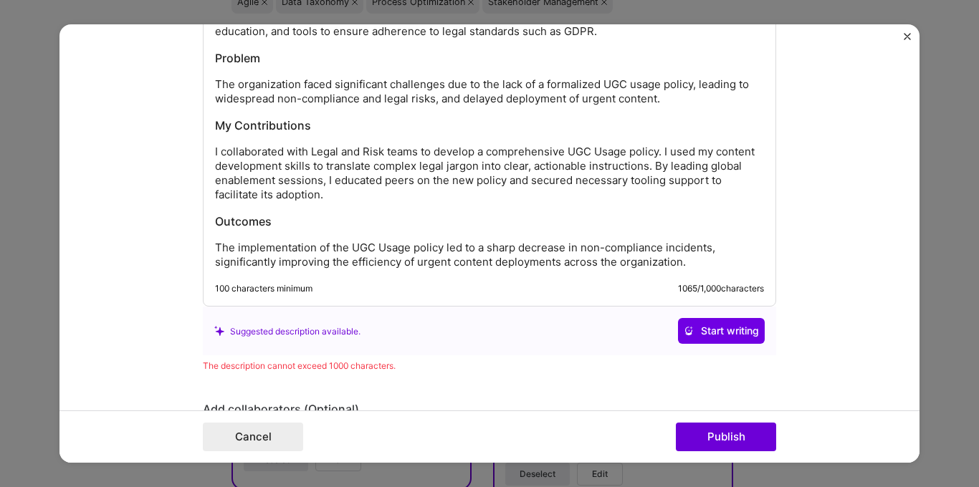
click at [459, 262] on p "The implementation of the UGC Usage policy led to a sharp decrease in non-compl…" at bounding box center [489, 255] width 549 height 29
drag, startPoint x: 549, startPoint y: 264, endPoint x: 739, endPoint y: 266, distance: 189.9
click at [739, 266] on p "The implementation of the UGC Usage policy led to a sharp decrease in non-compl…" at bounding box center [489, 255] width 549 height 29
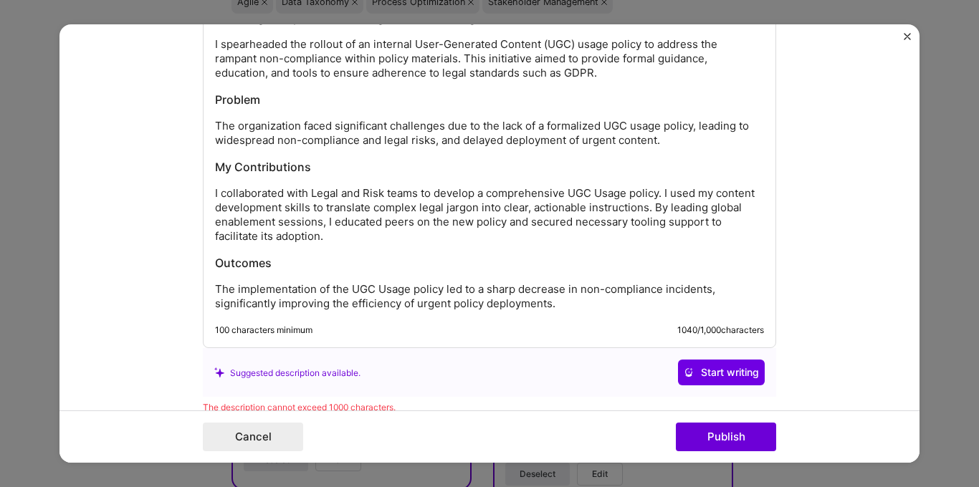
scroll to position [1259, 0]
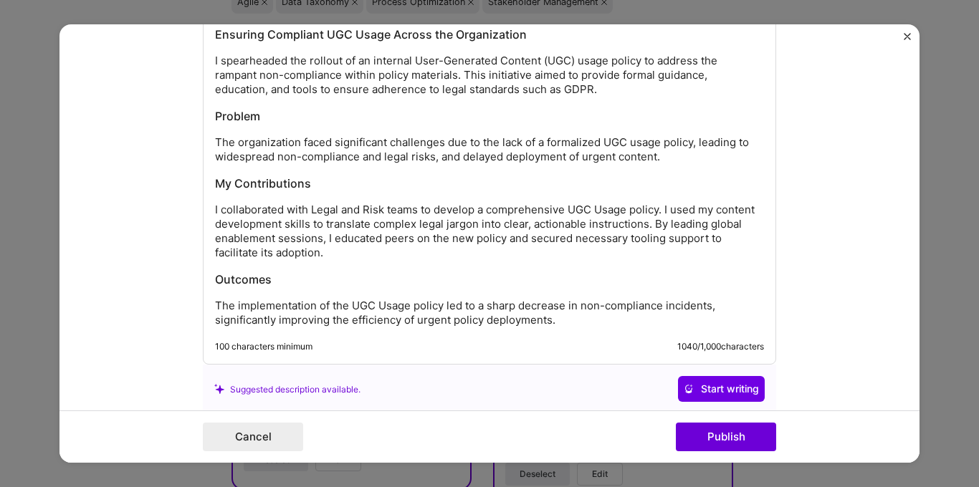
click at [633, 143] on p "The organization faced significant challenges due to the lack of a formalized U…" at bounding box center [489, 149] width 549 height 29
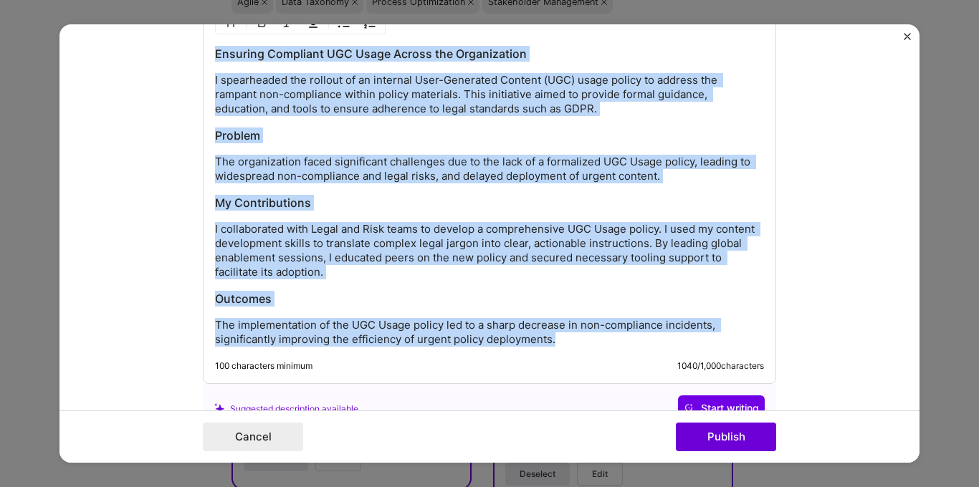
scroll to position [1398, 0]
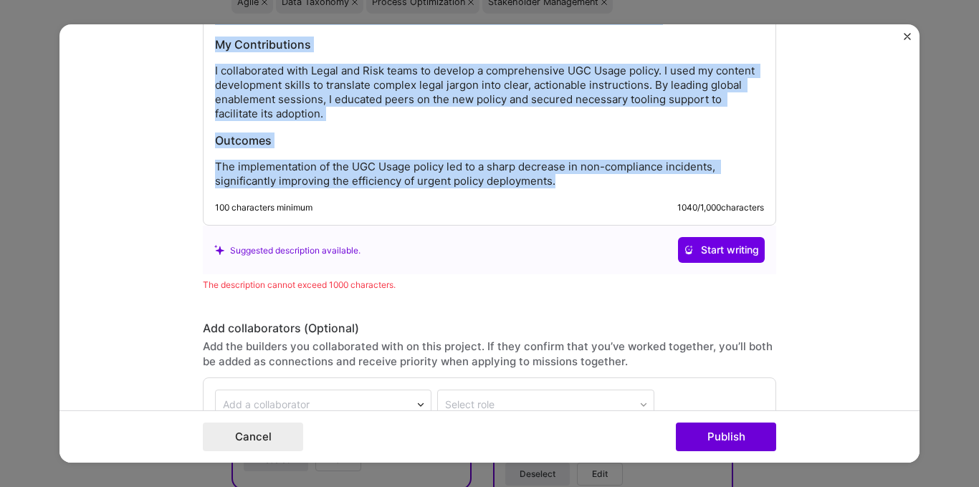
drag, startPoint x: 235, startPoint y: 163, endPoint x: 595, endPoint y: 179, distance: 360.1
click at [595, 179] on div "Ensuring Compliant UGC Usage Across the Organization I spearheaded the rollout …" at bounding box center [489, 37] width 549 height 301
copy div "Ensuring Compliant UGC Usage Across the Organization I spearheaded the rollout …"
click at [235, 161] on p "The implementation of the UGC Usage policy led to a sharp decrease in non-compl…" at bounding box center [489, 174] width 549 height 29
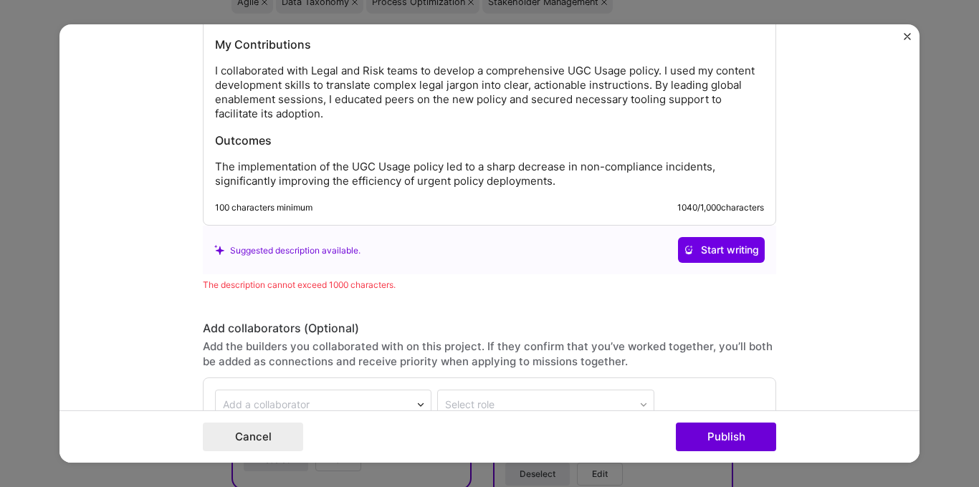
click at [228, 146] on h3 "Outcomes" at bounding box center [489, 141] width 549 height 16
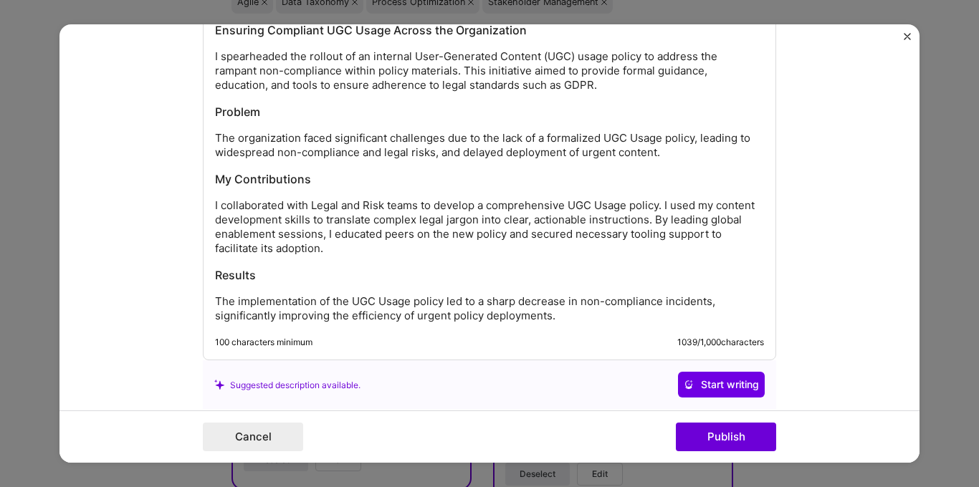
scroll to position [1261, 0]
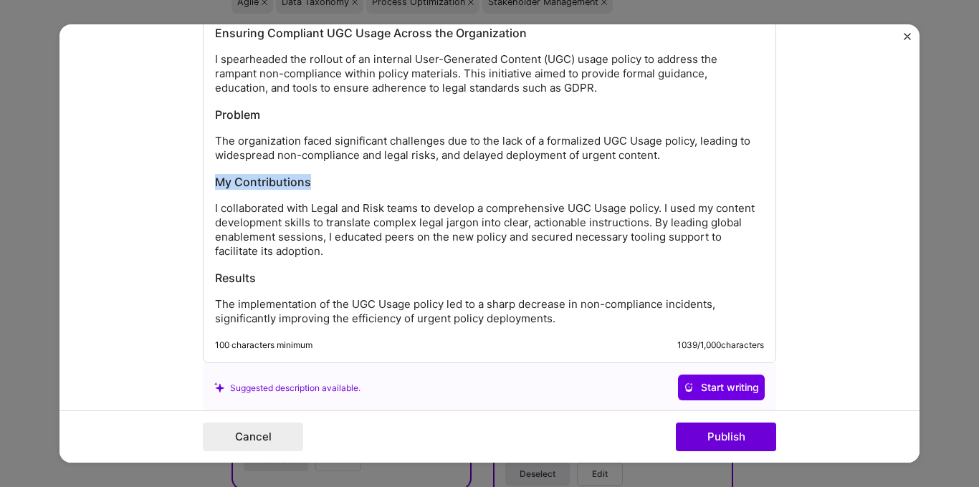
drag, startPoint x: 211, startPoint y: 183, endPoint x: 333, endPoint y: 181, distance: 121.8
click at [333, 181] on h3 "My Contributions" at bounding box center [489, 182] width 549 height 16
click at [353, 138] on p "The organization faced significant challenges due to the lack of a formalized U…" at bounding box center [489, 148] width 549 height 29
drag, startPoint x: 353, startPoint y: 138, endPoint x: 367, endPoint y: 143, distance: 15.4
click at [353, 138] on p "The organization faced significant challenges due to the lack of a formalized U…" at bounding box center [489, 148] width 549 height 29
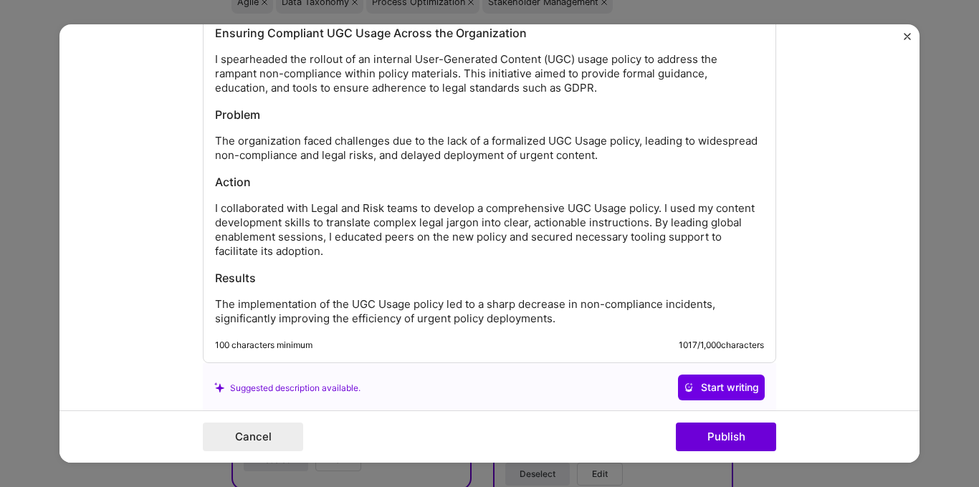
scroll to position [1227, 0]
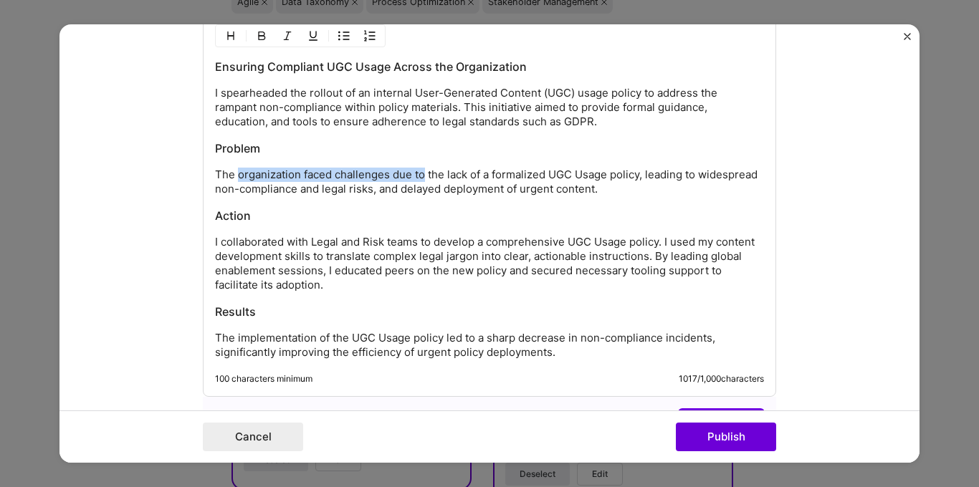
drag, startPoint x: 232, startPoint y: 174, endPoint x: 420, endPoint y: 172, distance: 187.8
click at [420, 172] on p "The organization faced challenges due to the lack of a formalized UGC Usage pol…" at bounding box center [489, 182] width 549 height 29
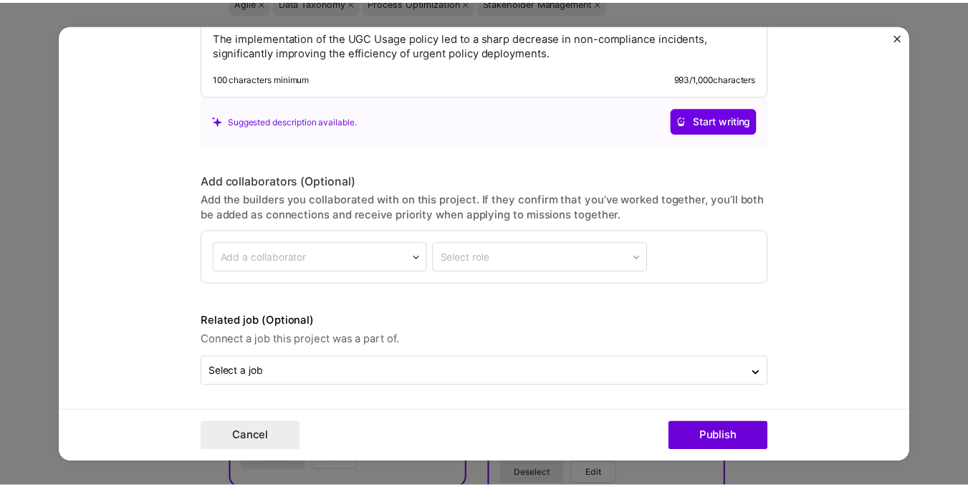
scroll to position [1530, 0]
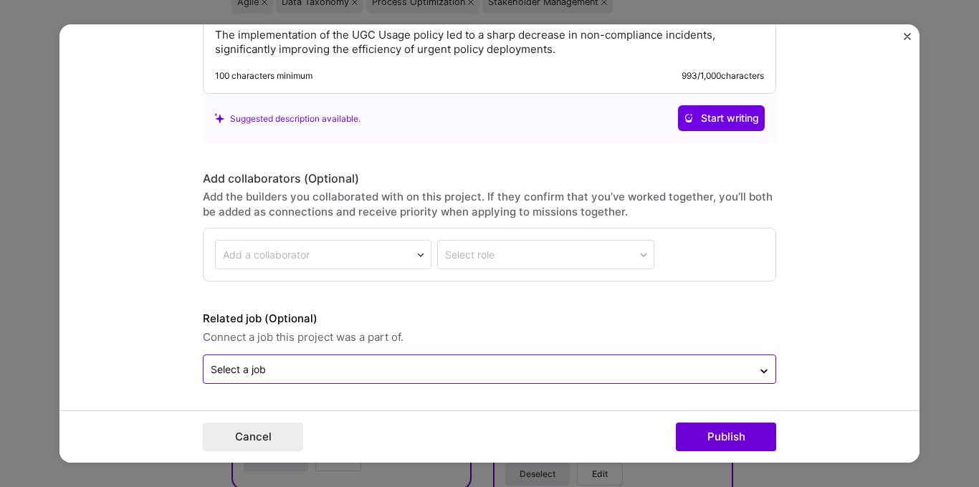
click at [336, 368] on input "text" at bounding box center [478, 369] width 535 height 15
click at [154, 298] on form "Project title UGC Usage Policy Company TikTok Project industry Industry 1 Proje…" at bounding box center [489, 243] width 860 height 439
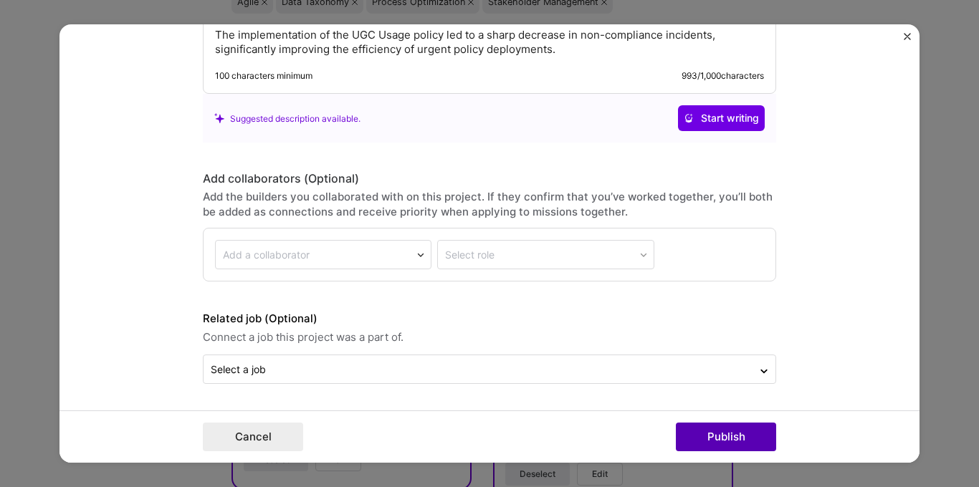
click at [725, 434] on button "Publish" at bounding box center [726, 437] width 100 height 29
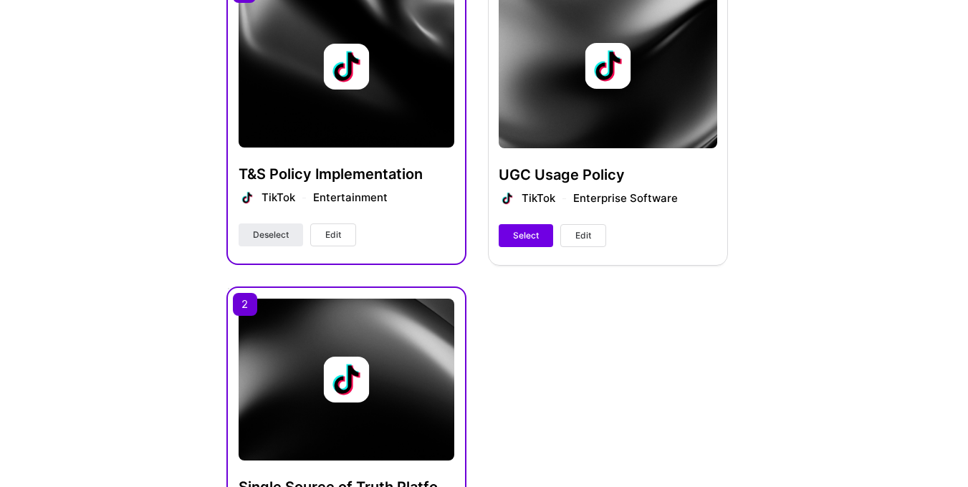
scroll to position [471, 0]
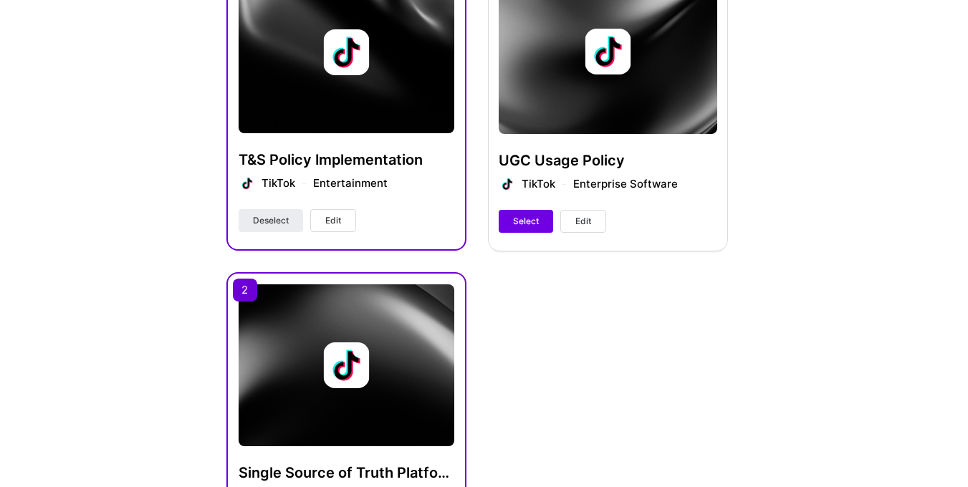
click at [619, 91] on div "UGC Usage Policy TikTok Enterprise Software Select Edit" at bounding box center [608, 104] width 240 height 291
click at [666, 181] on div "UGC Usage Policy TikTok Enterprise Software Select Edit" at bounding box center [608, 104] width 240 height 291
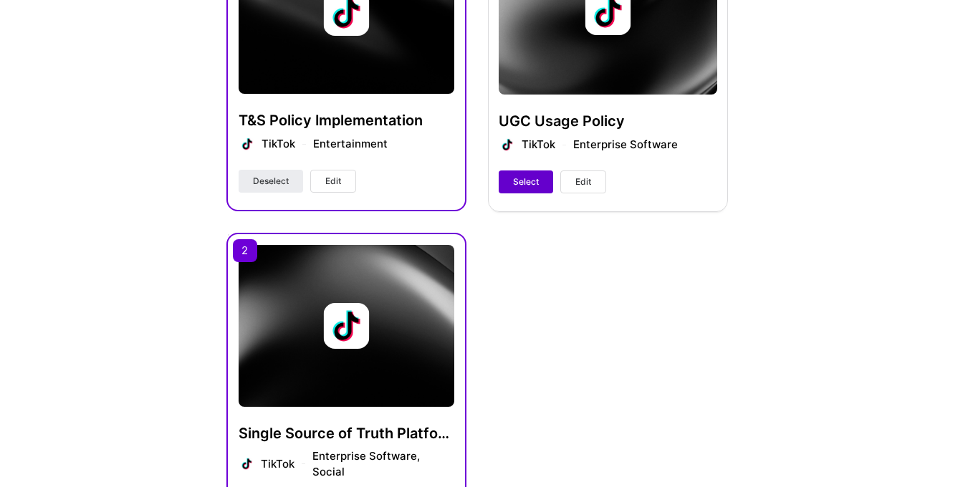
scroll to position [480, 0]
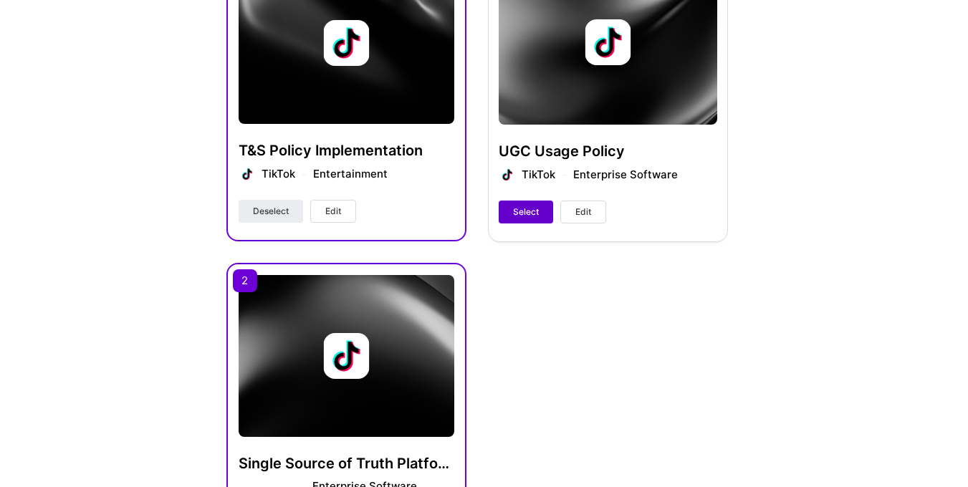
click at [520, 211] on span "Select" at bounding box center [526, 212] width 26 height 13
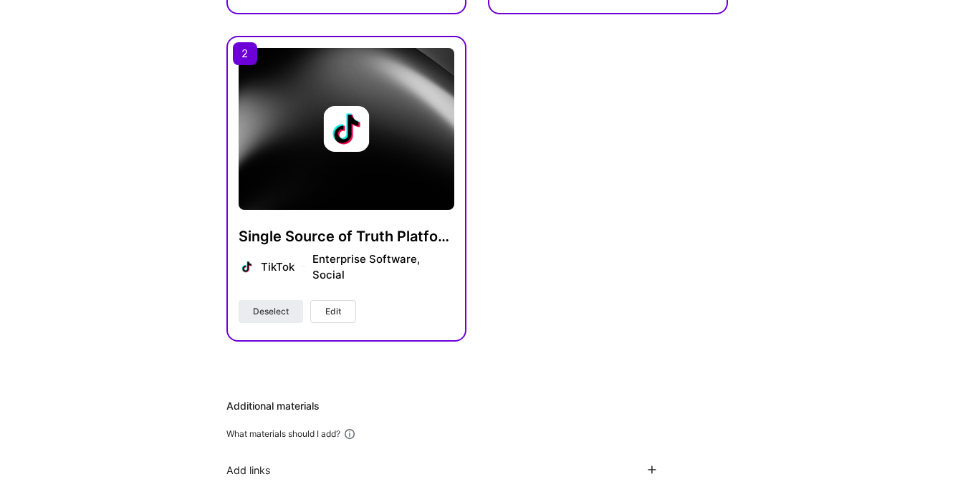
scroll to position [1054, 0]
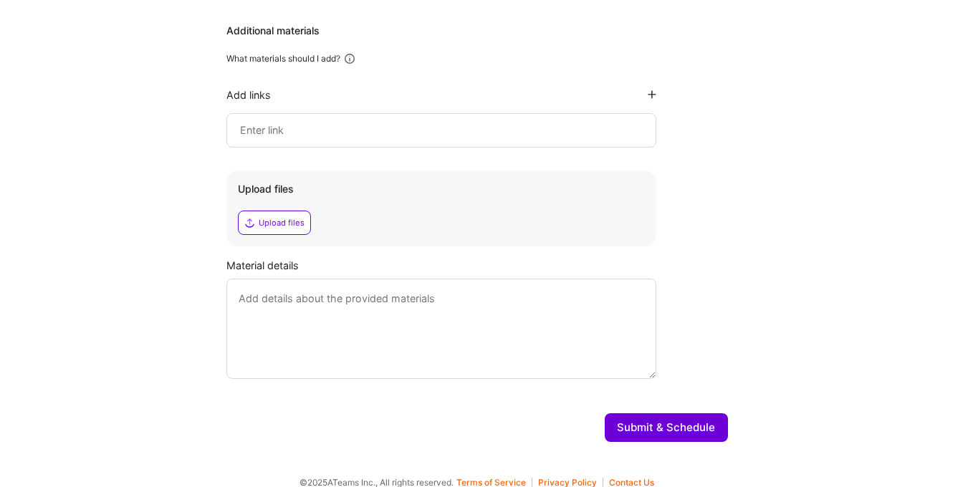
click at [668, 414] on button "Submit & Schedule" at bounding box center [666, 428] width 123 height 29
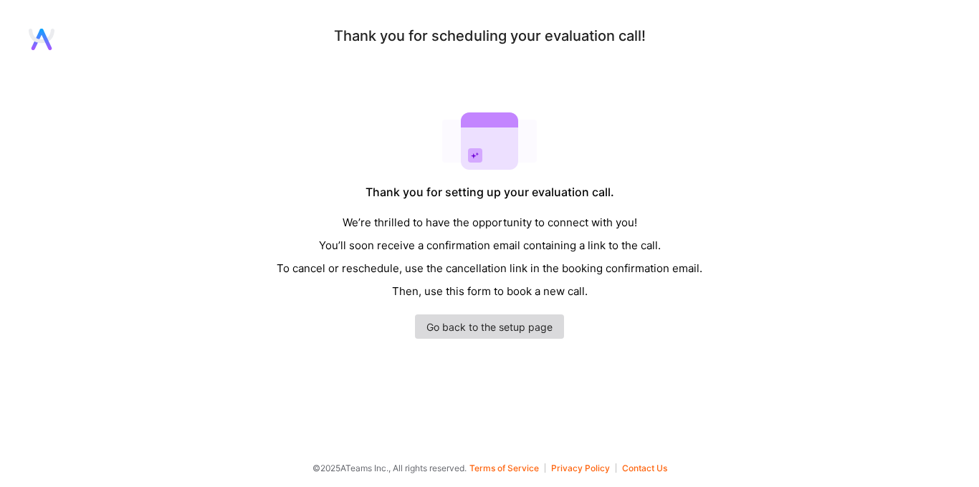
click at [456, 333] on link "Go back to the setup page" at bounding box center [489, 327] width 149 height 24
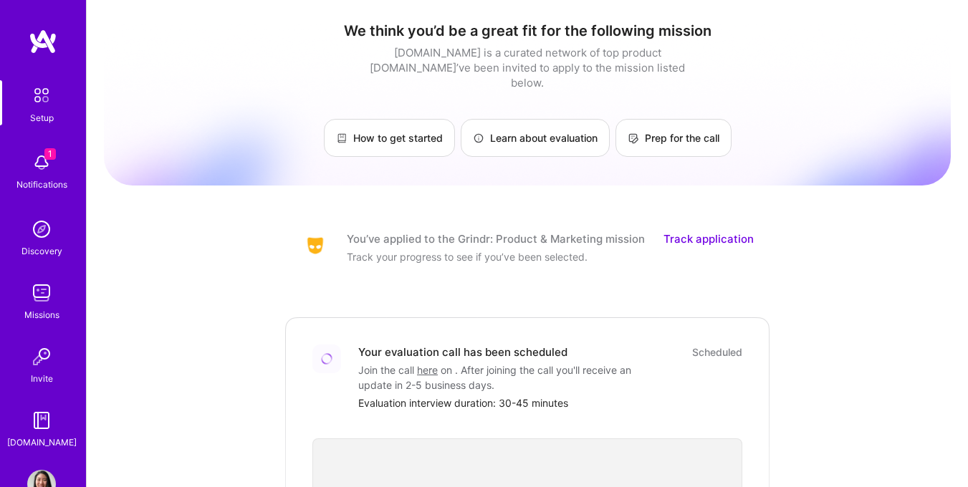
click at [33, 161] on img at bounding box center [41, 162] width 29 height 29
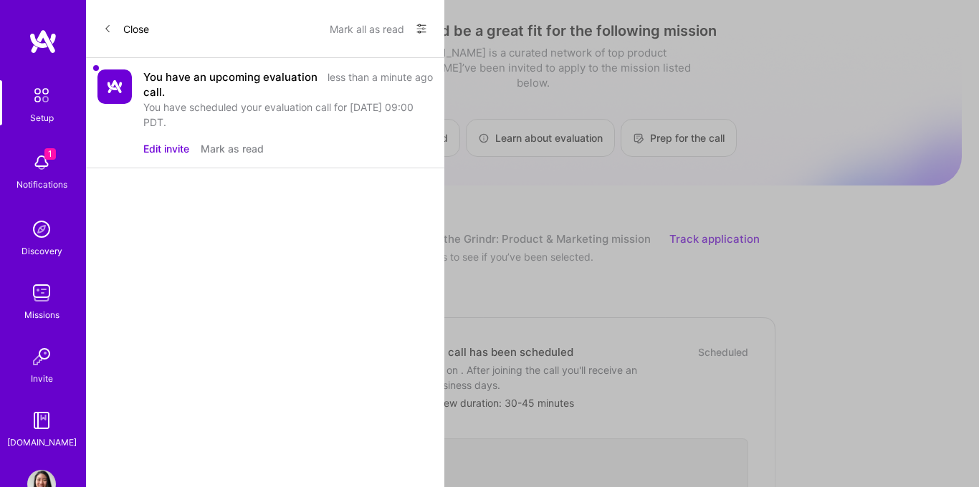
click at [168, 149] on button "Edit invite" at bounding box center [166, 148] width 46 height 15
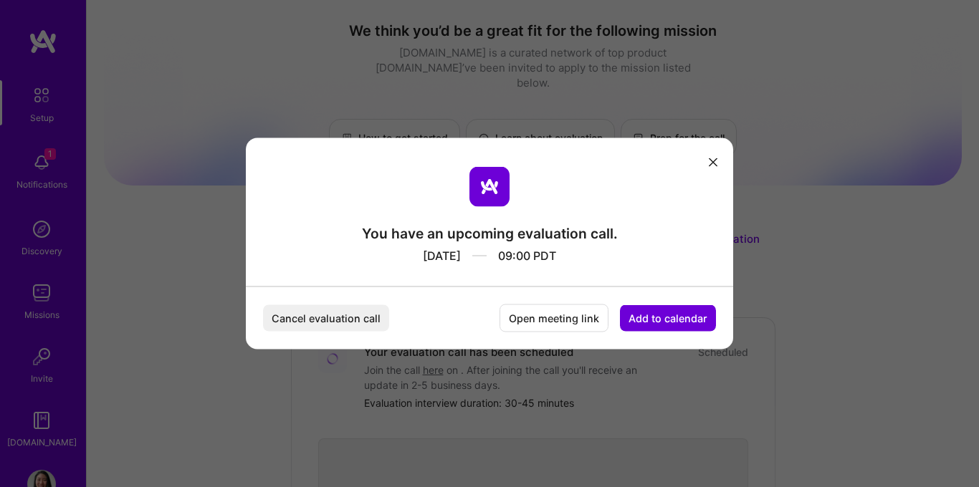
click at [713, 166] on button "modal" at bounding box center [712, 162] width 17 height 24
